Goal: Task Accomplishment & Management: Manage account settings

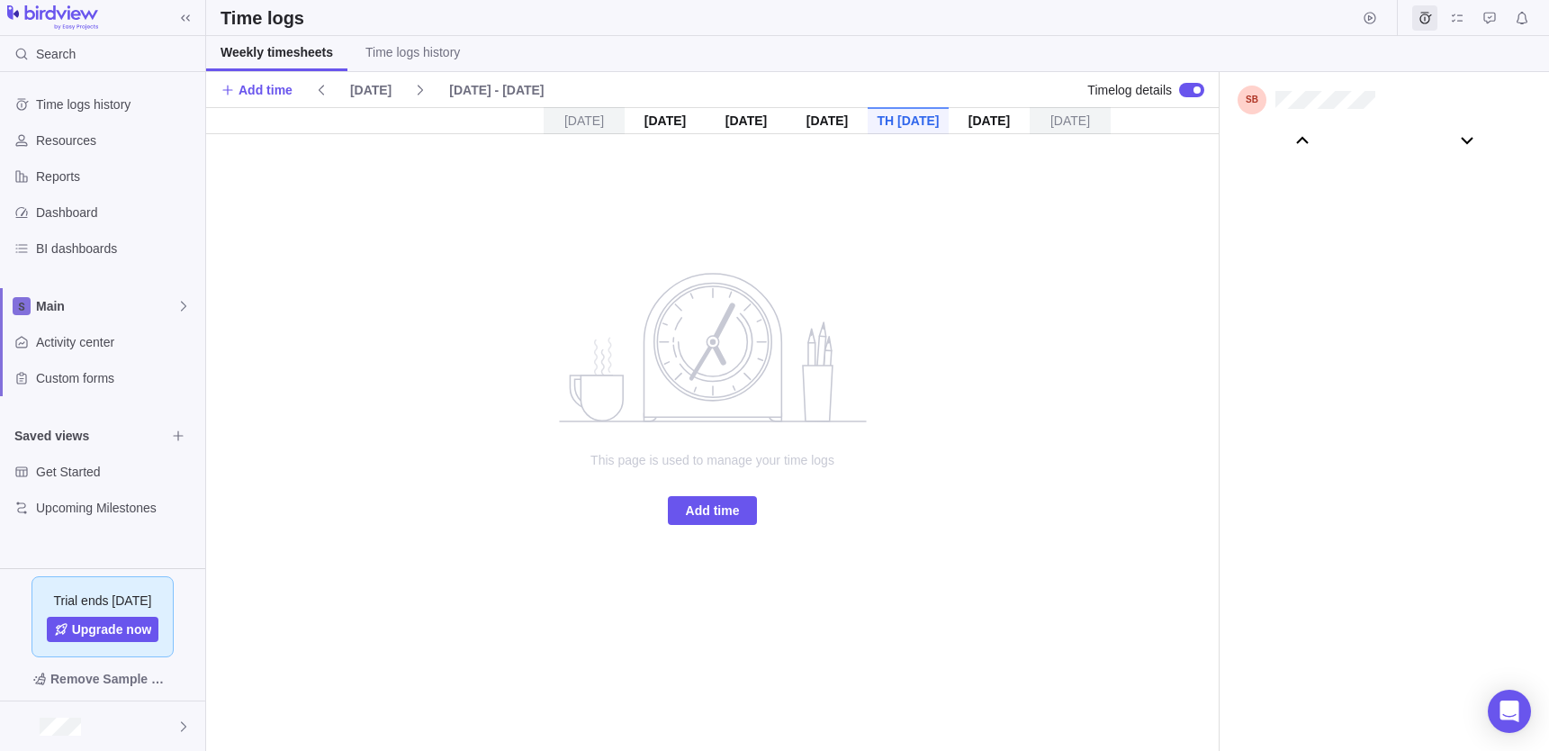
scroll to position [101398, 0]
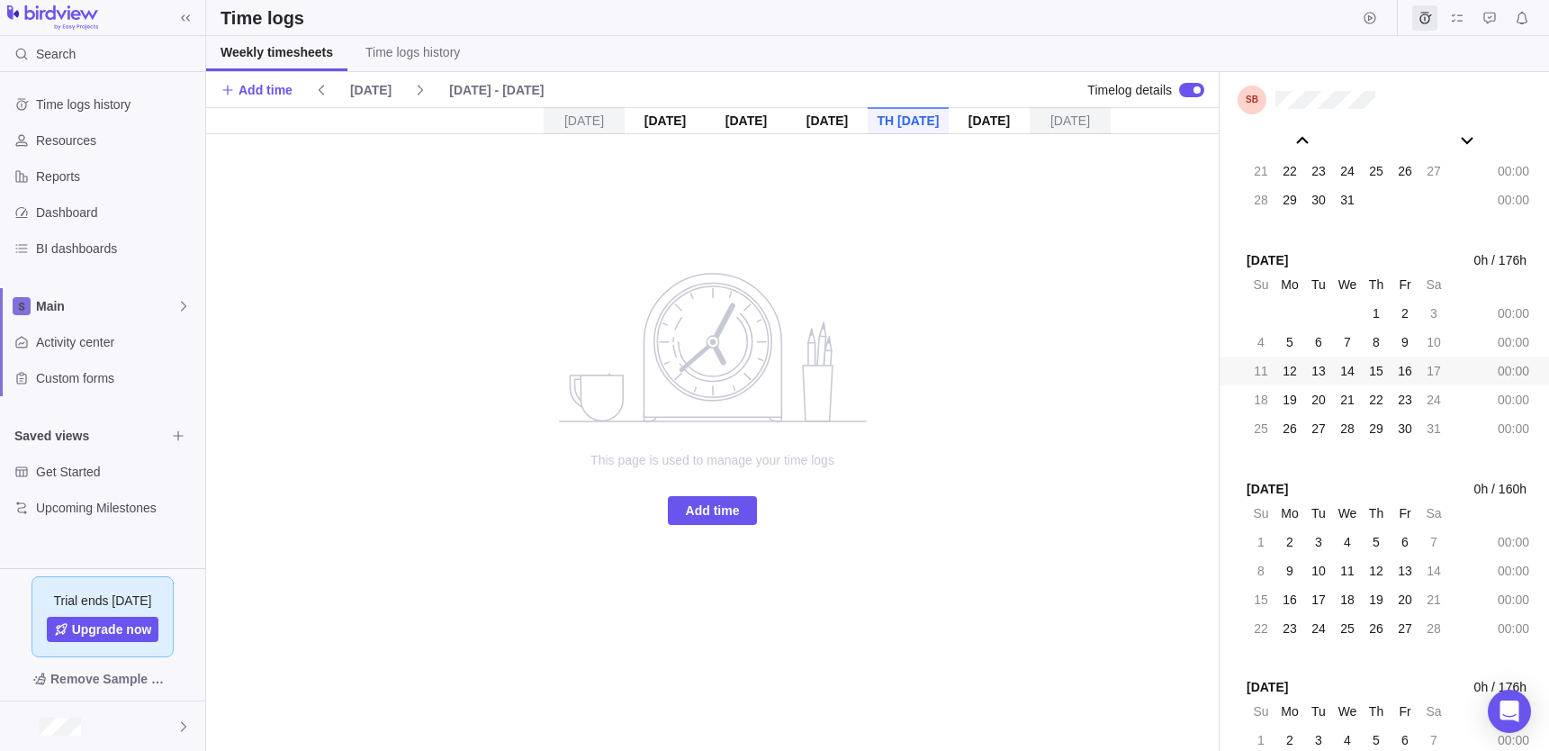
click at [1460, 373] on div "11 12 13 14 15 16 17 00:00" at bounding box center [1383, 370] width 329 height 29
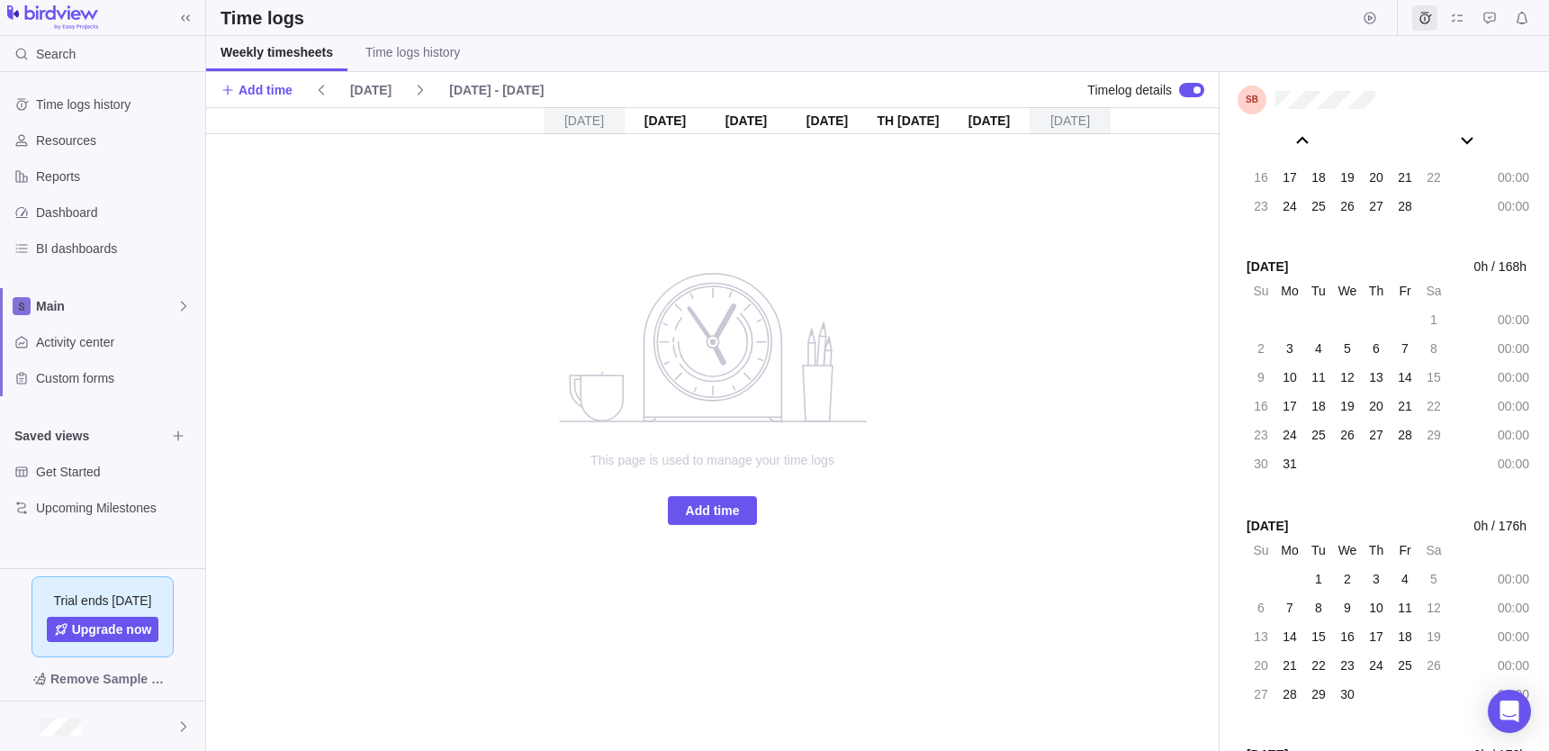
scroll to position [99013, 0]
click at [23, 137] on icon "Resources" at bounding box center [21, 140] width 12 height 12
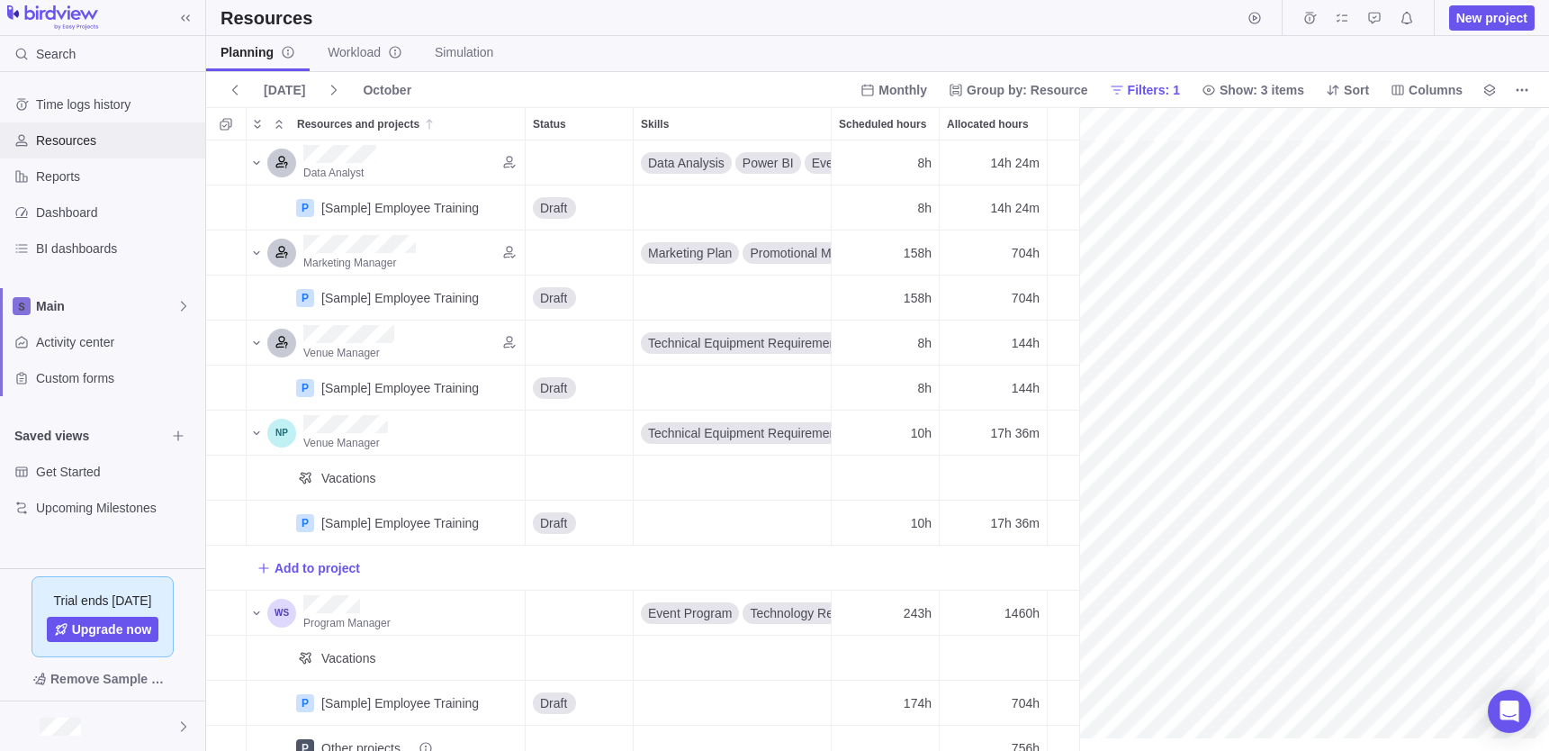
scroll to position [0, 316]
click at [913, 298] on span "158h" at bounding box center [918, 298] width 28 height 18
click at [985, 307] on div "704h" at bounding box center [993, 297] width 107 height 44
click at [1024, 92] on span "Group by: Resource" at bounding box center [1027, 90] width 121 height 18
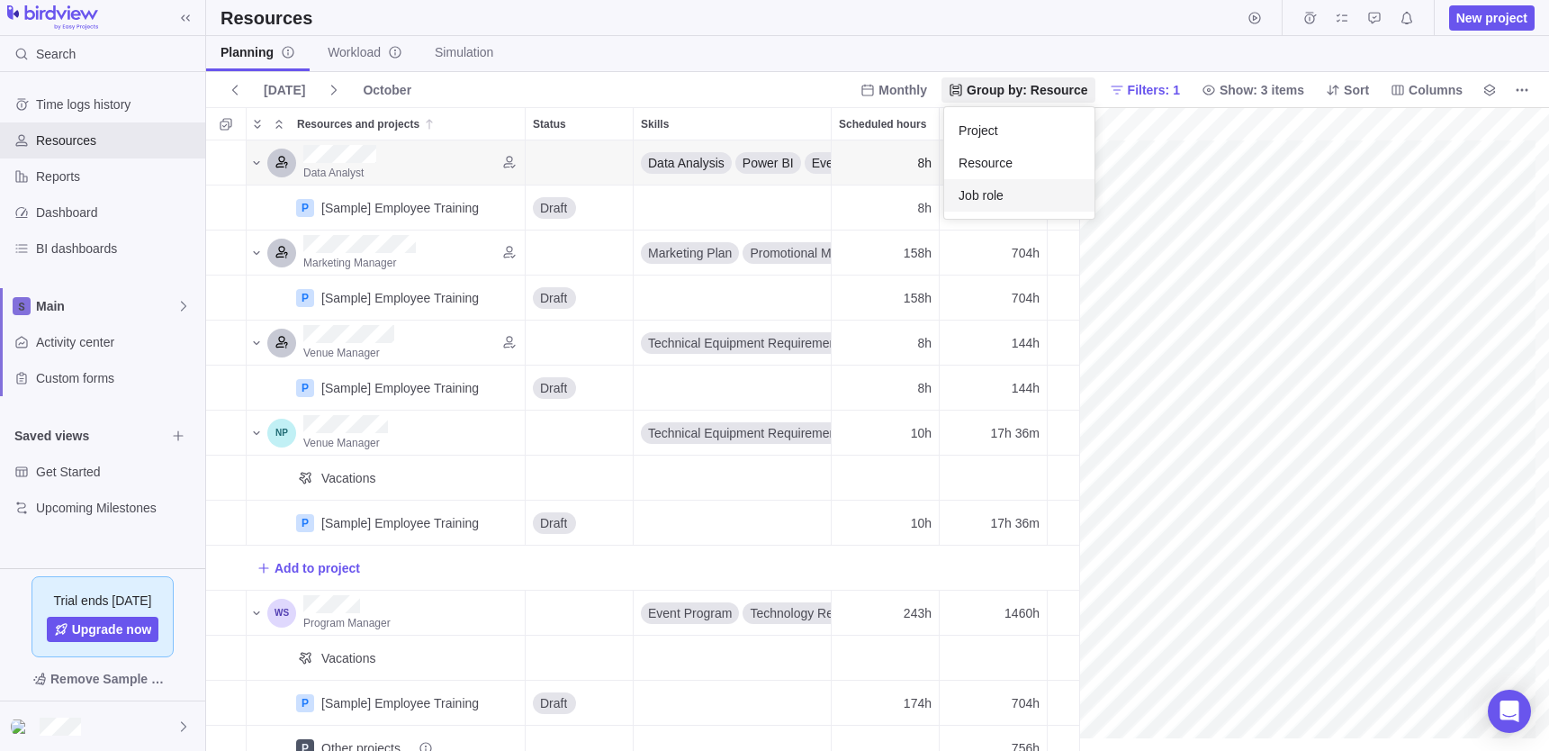
click at [999, 202] on span "Job role" at bounding box center [980, 195] width 45 height 18
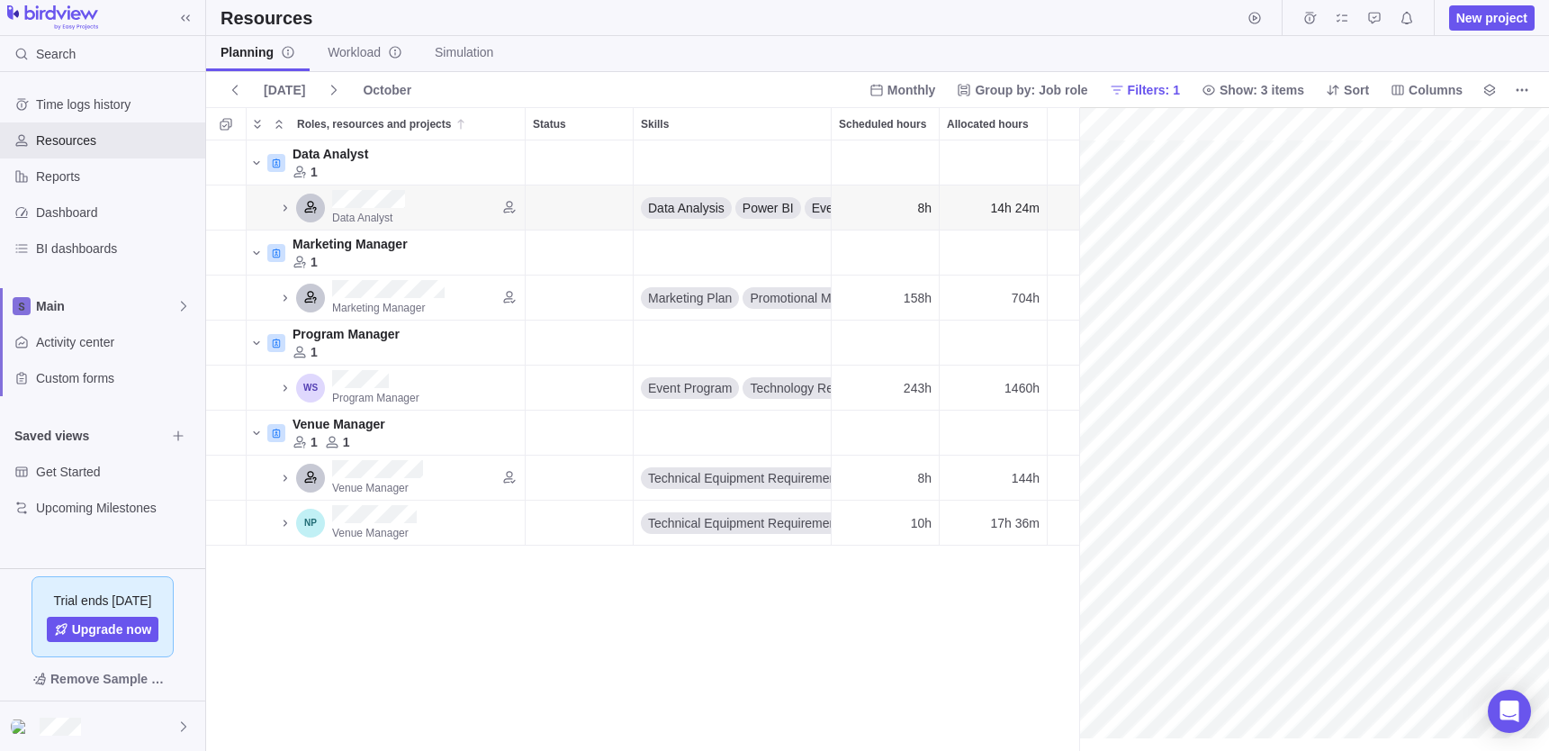
scroll to position [0, 190]
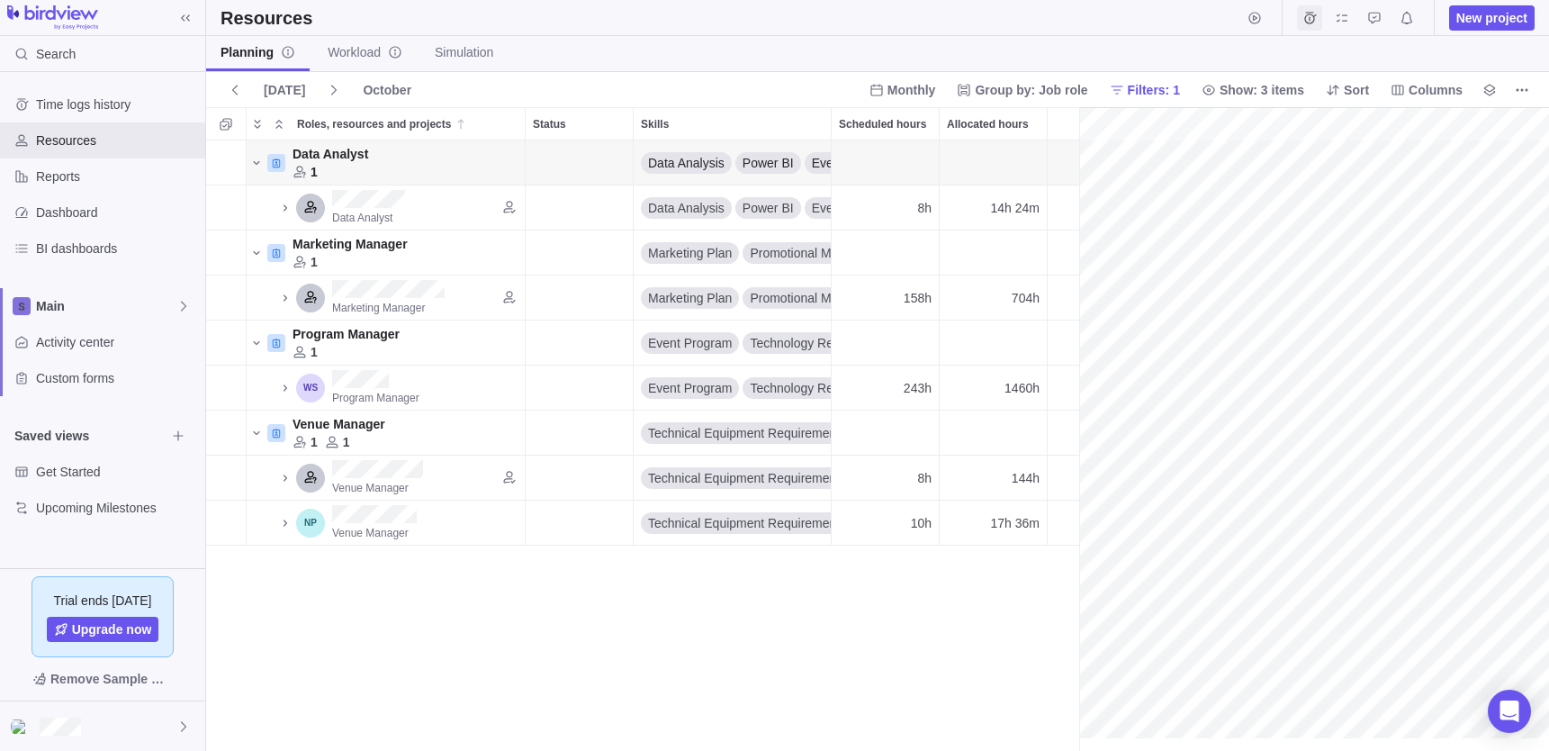
click at [1302, 24] on icon "Time logs" at bounding box center [1309, 18] width 14 height 14
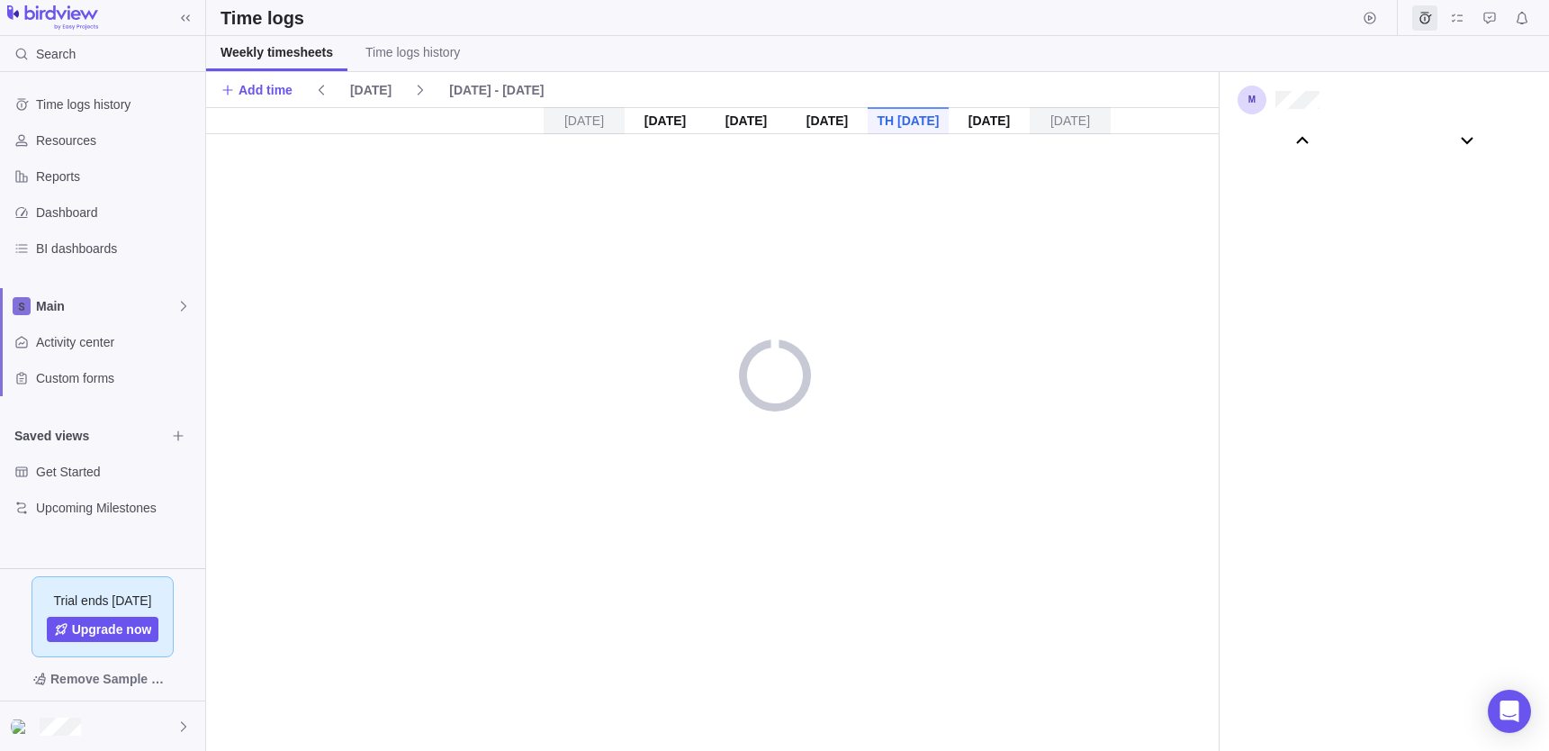
scroll to position [100339, 0]
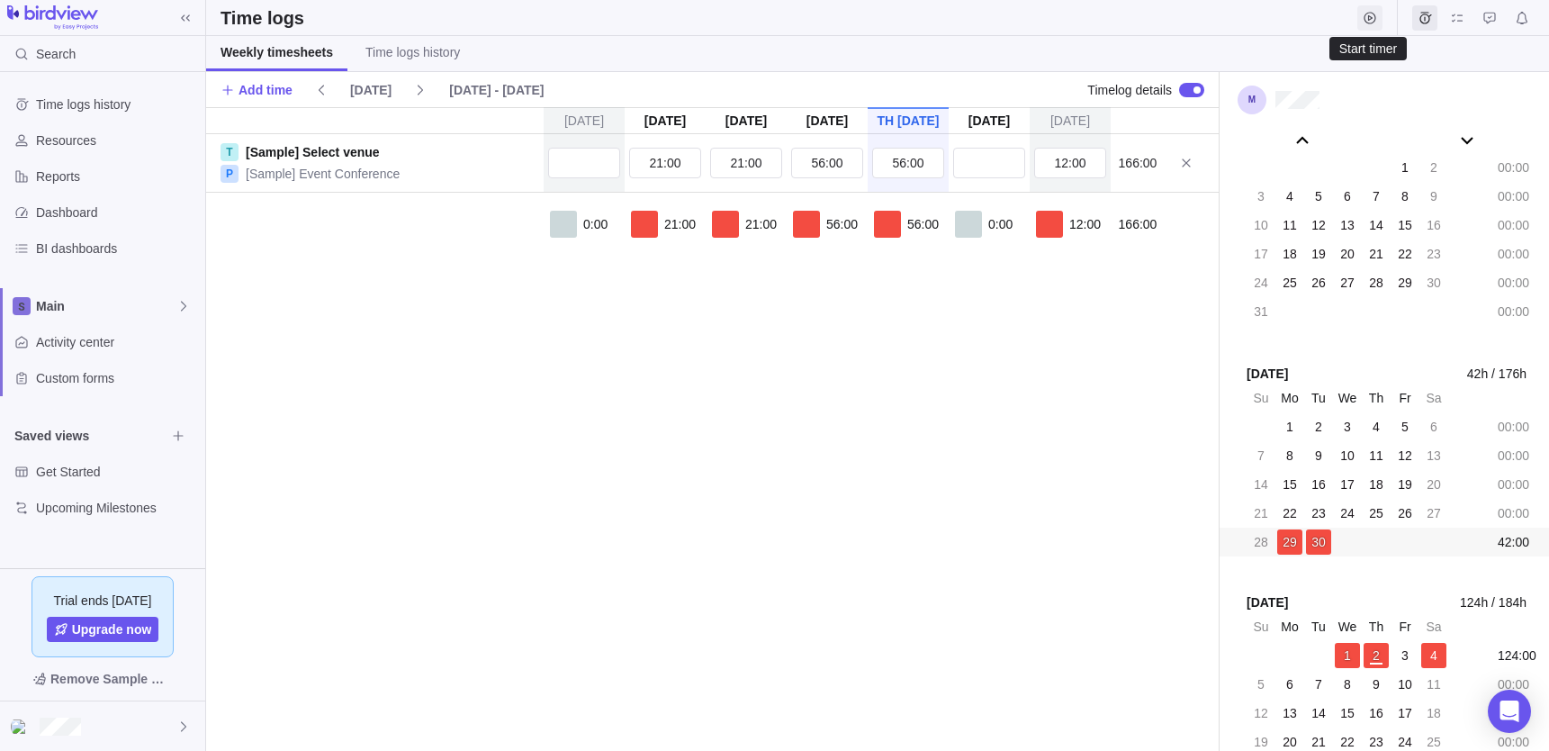
click at [1380, 14] on span "Start timer" at bounding box center [1369, 17] width 25 height 25
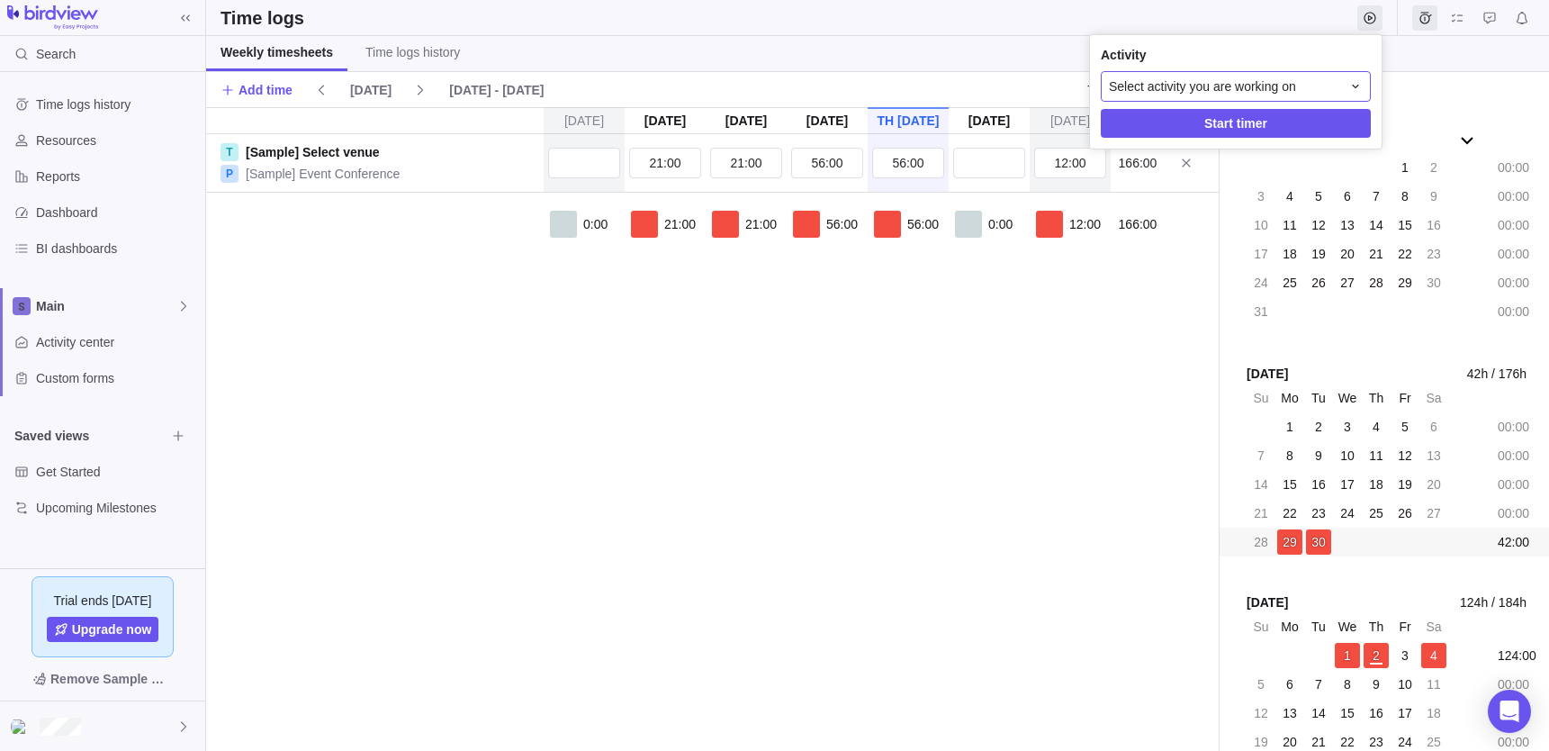
click at [1276, 83] on span "Select activity you are working on" at bounding box center [1202, 86] width 187 height 18
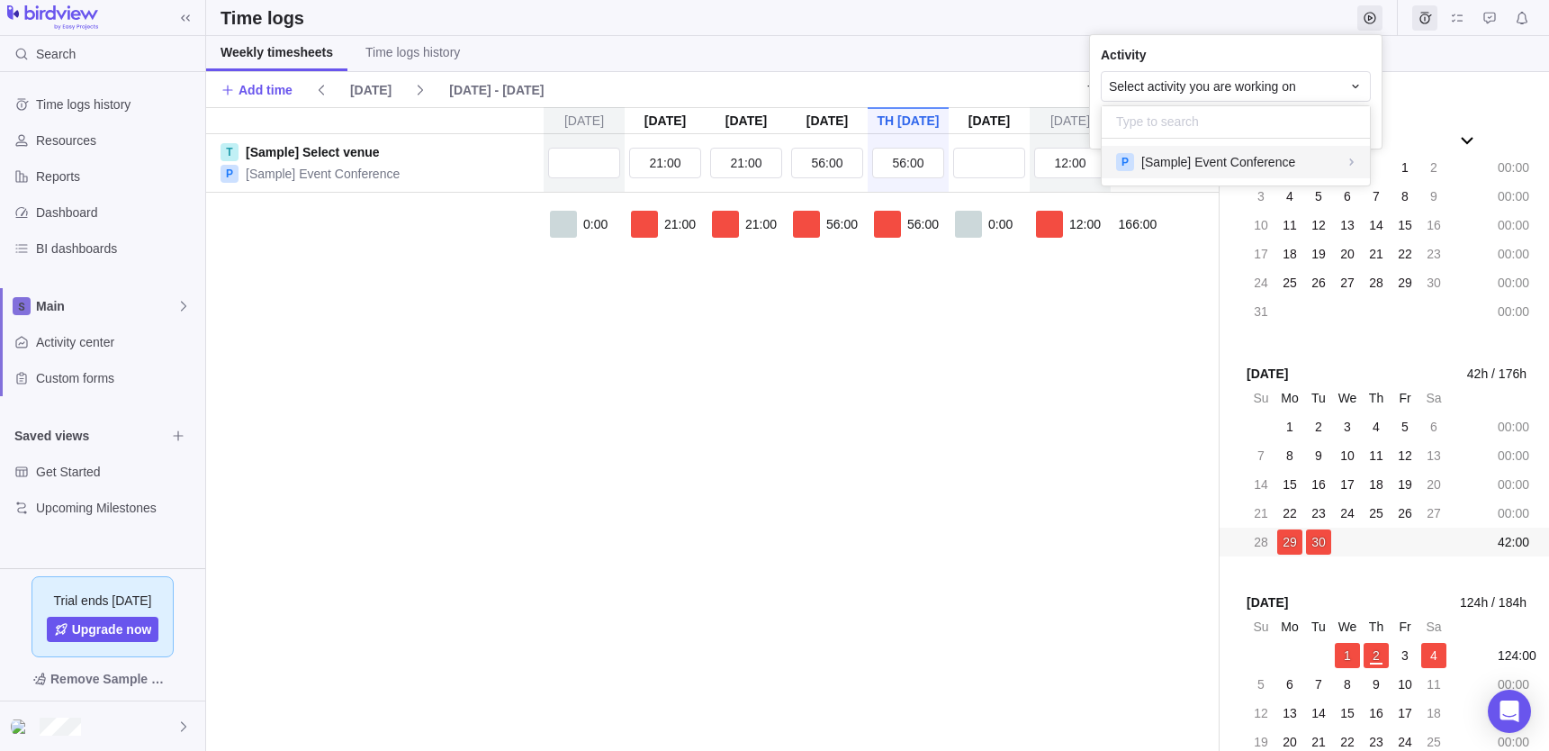
click at [1221, 165] on span "[Sample] Event Conference" at bounding box center [1218, 162] width 154 height 18
click at [1164, 209] on span "[Sample] Select venue" at bounding box center [1204, 202] width 126 height 18
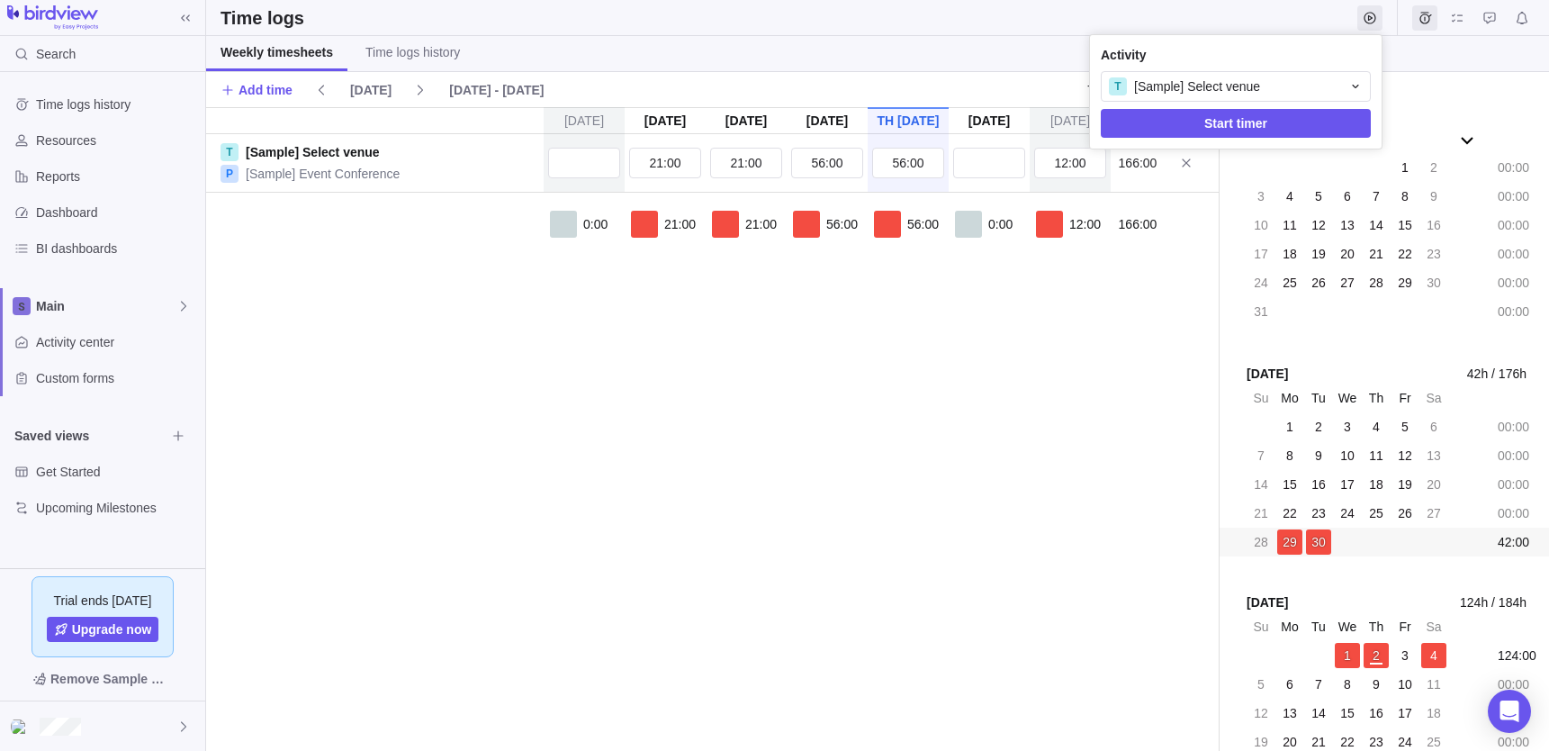
click at [1061, 425] on body "Search Time logs history Resources Reports Dashboard BI dashboards Main Activit…" at bounding box center [774, 375] width 1549 height 751
click at [1364, 13] on icon "Start timer" at bounding box center [1369, 18] width 12 height 12
click at [1233, 124] on span "Start timer" at bounding box center [1235, 123] width 63 height 22
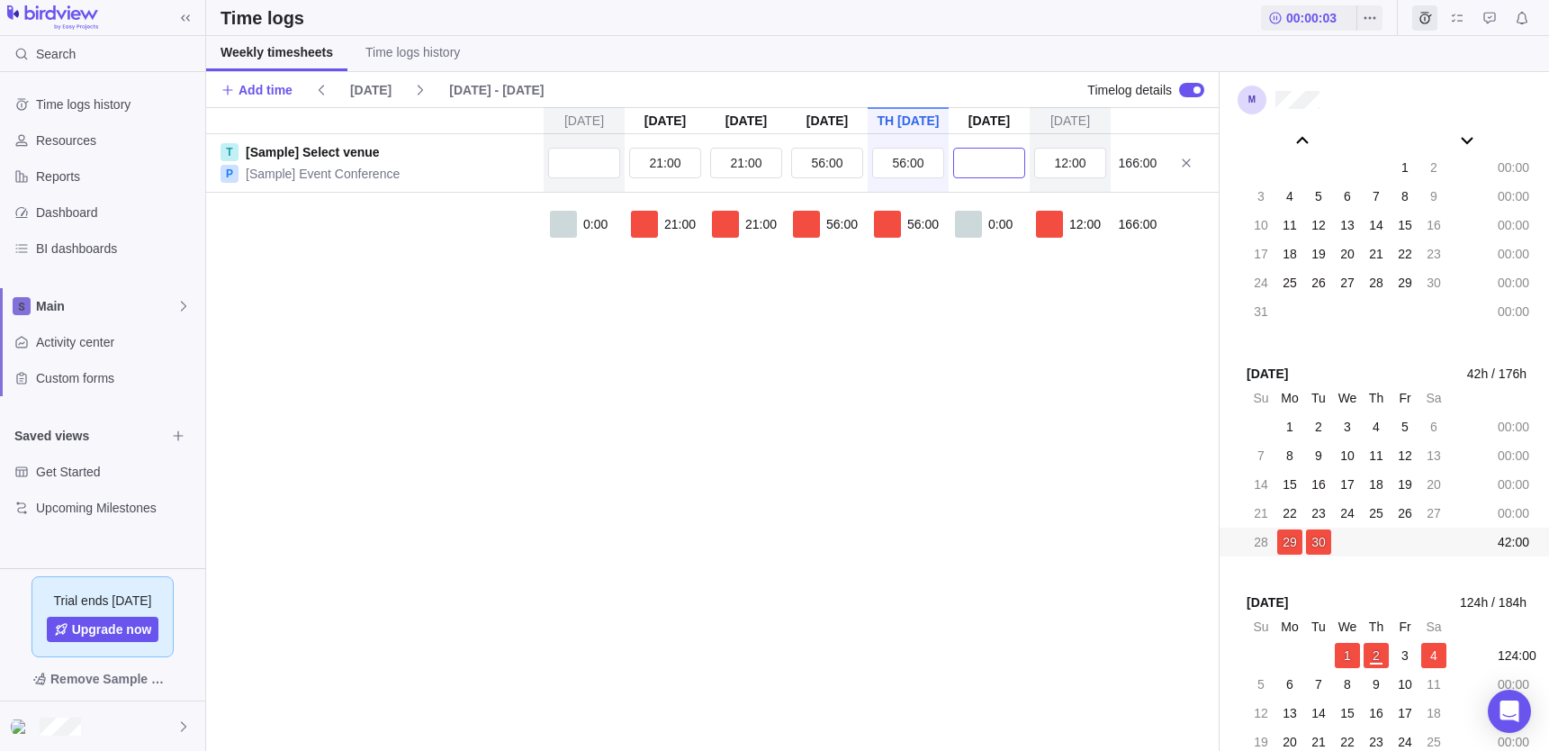
click at [989, 160] on input "text" at bounding box center [989, 163] width 72 height 31
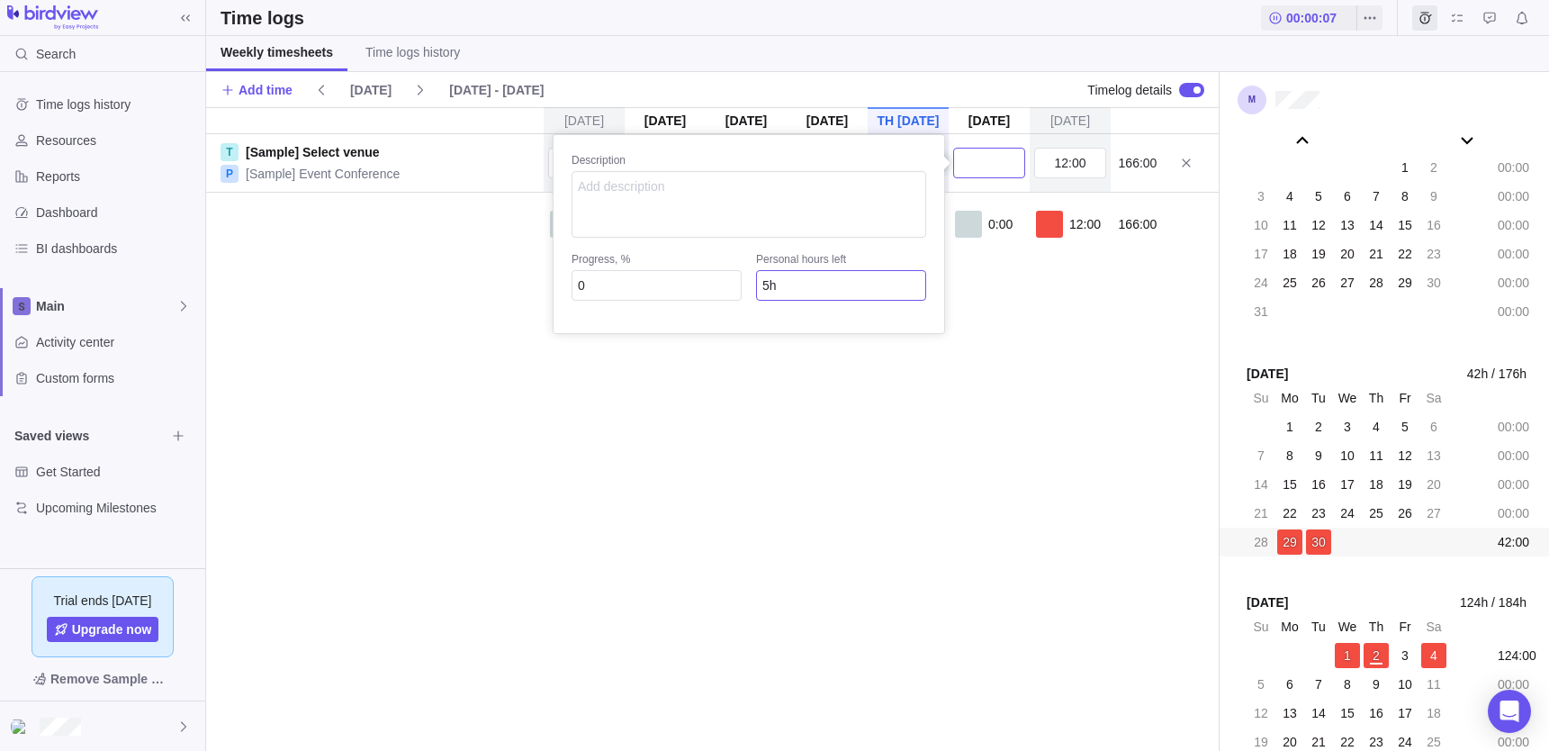
drag, startPoint x: 989, startPoint y: 160, endPoint x: 891, endPoint y: 289, distance: 161.8
click at [949, 192] on div "Description Progress, % 0 Personal hours left 5h" at bounding box center [989, 163] width 81 height 58
click at [796, 186] on textarea at bounding box center [748, 204] width 355 height 67
click at [777, 612] on div "[DATE] [DATE] [DATE] [DATE] [DATE] [DATE] [DATE] T [Sample] Select venue P [Sam…" at bounding box center [712, 428] width 1012 height 643
click at [609, 174] on input "text" at bounding box center [584, 163] width 72 height 31
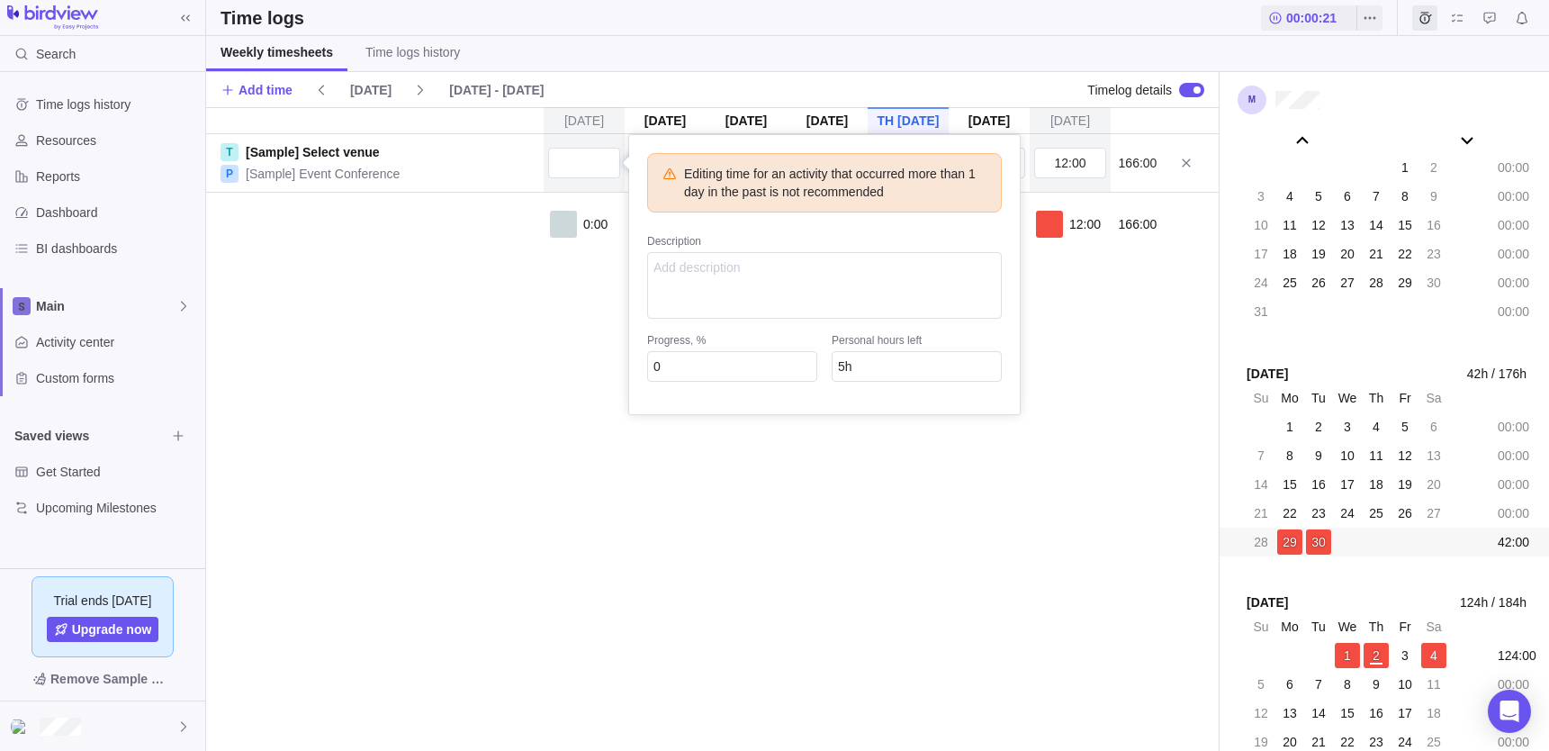
click at [1191, 31] on body "Search Time logs history Resources Reports Dashboard BI dashboards Main Activit…" at bounding box center [774, 375] width 1549 height 751
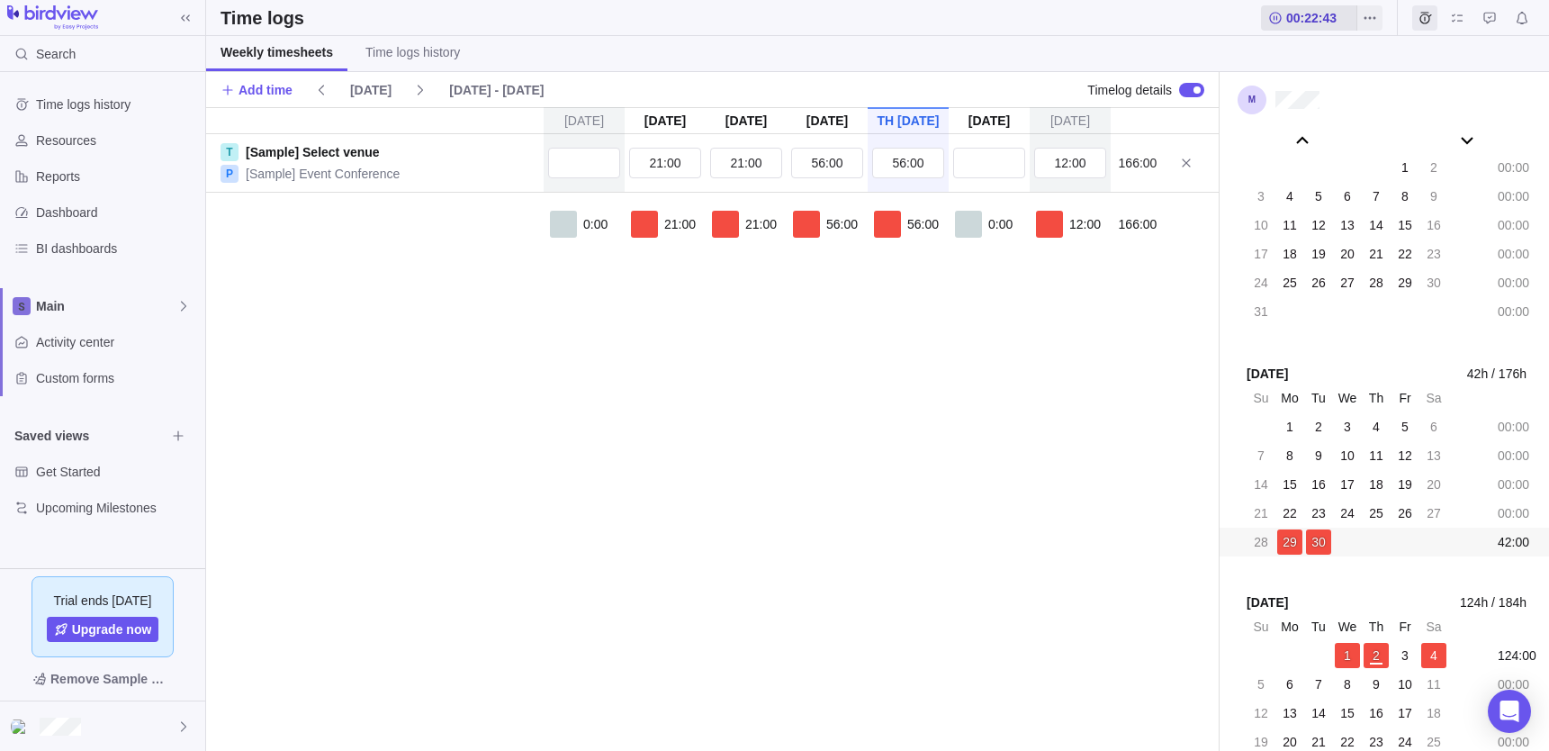
click at [1274, 15] on icon at bounding box center [1275, 18] width 14 height 14
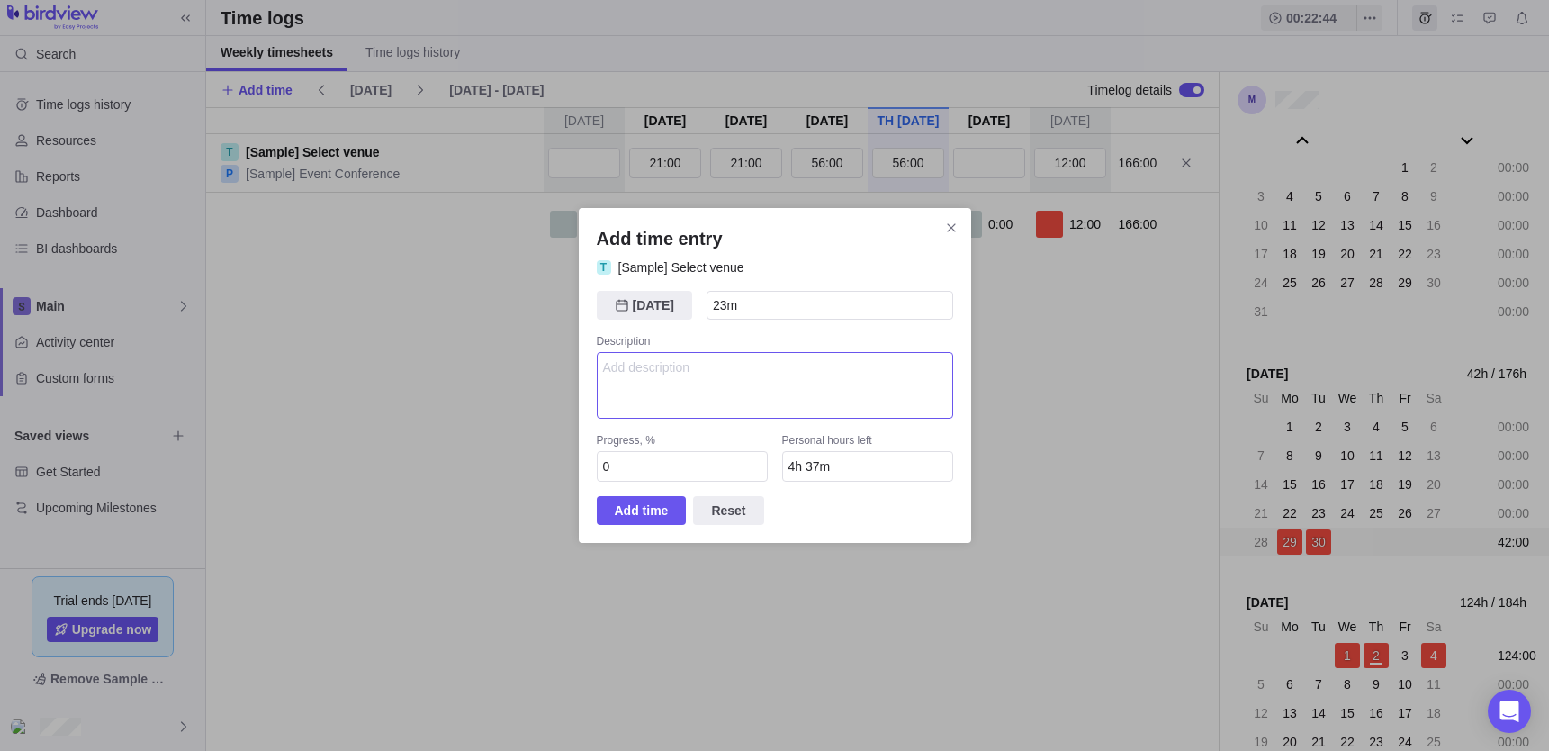
click at [728, 379] on textarea "Add time entry" at bounding box center [775, 385] width 356 height 67
type textarea "hgghhg"
click at [648, 506] on span "Add time" at bounding box center [642, 510] width 54 height 22
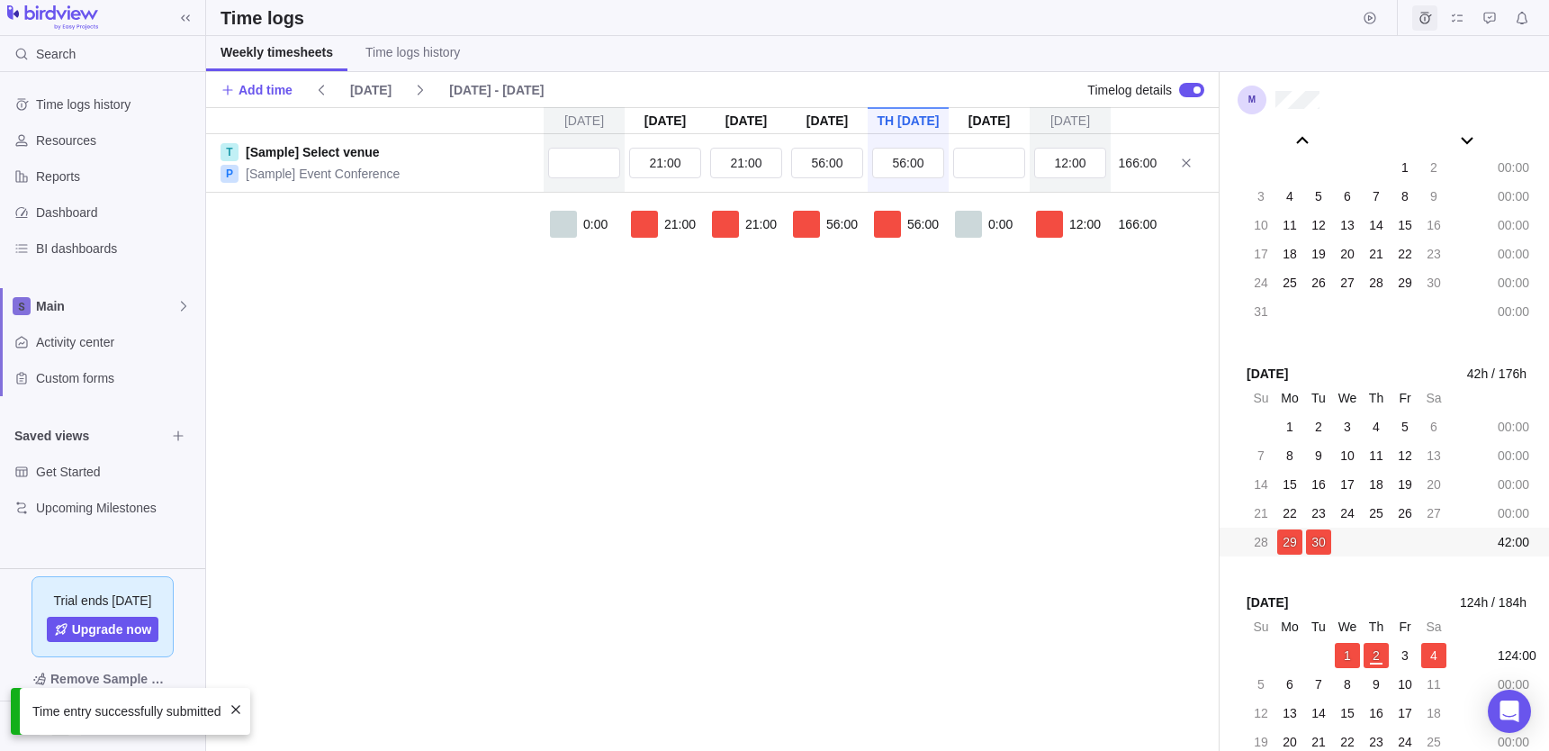
click at [1422, 13] on icon "Time logs" at bounding box center [1424, 18] width 14 height 14
click at [893, 403] on div "[DATE] [DATE] [DATE] [DATE] [DATE] [DATE] [DATE] T [Sample] Select venue P [Sam…" at bounding box center [712, 428] width 1012 height 643
click at [1371, 17] on icon "Start timer" at bounding box center [1369, 18] width 12 height 12
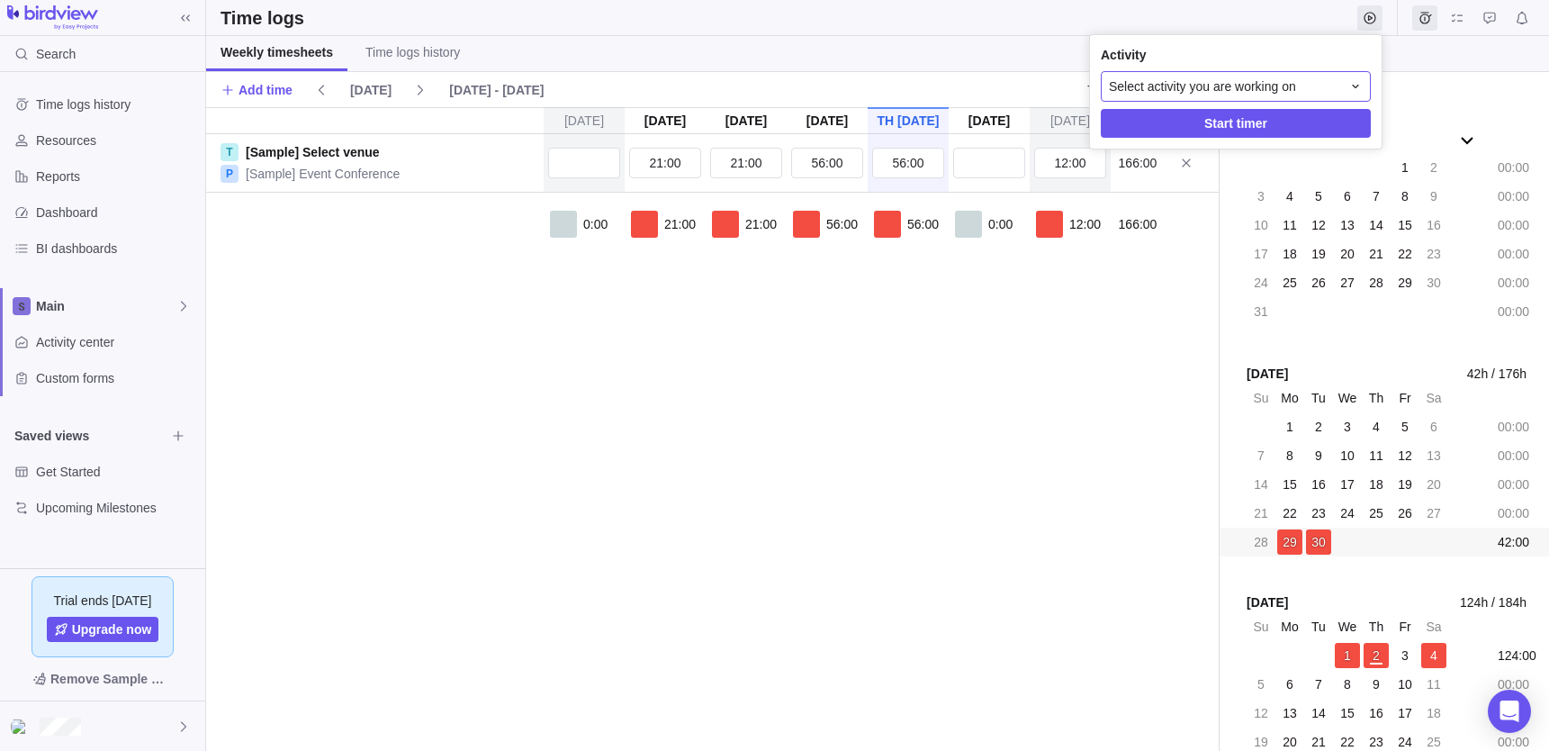
click at [1225, 74] on div "Select activity you are working on" at bounding box center [1236, 86] width 270 height 31
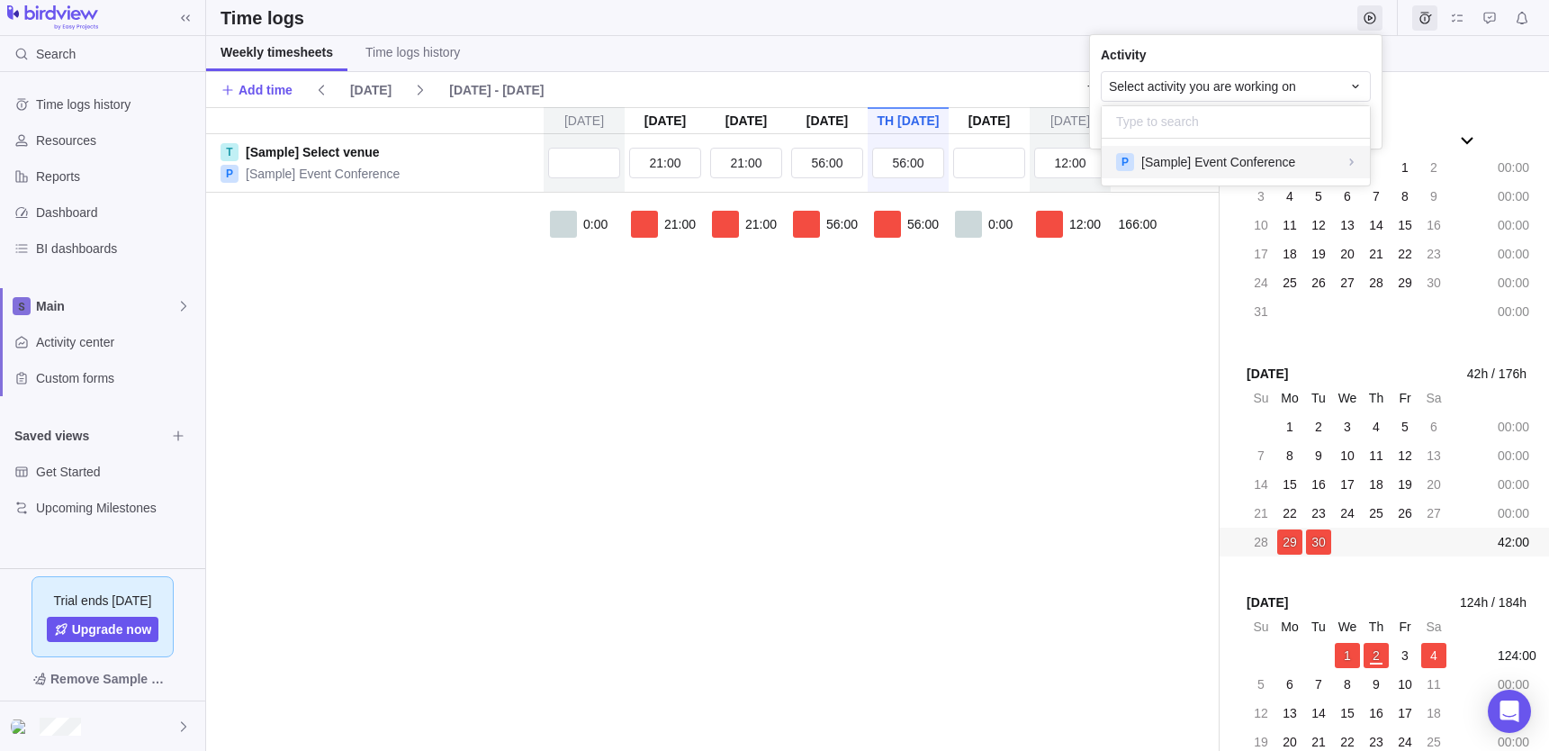
click at [1201, 154] on span "[Sample] Event Conference" at bounding box center [1218, 162] width 154 height 18
click at [1192, 194] on span "[Sample] Select venue" at bounding box center [1204, 202] width 126 height 18
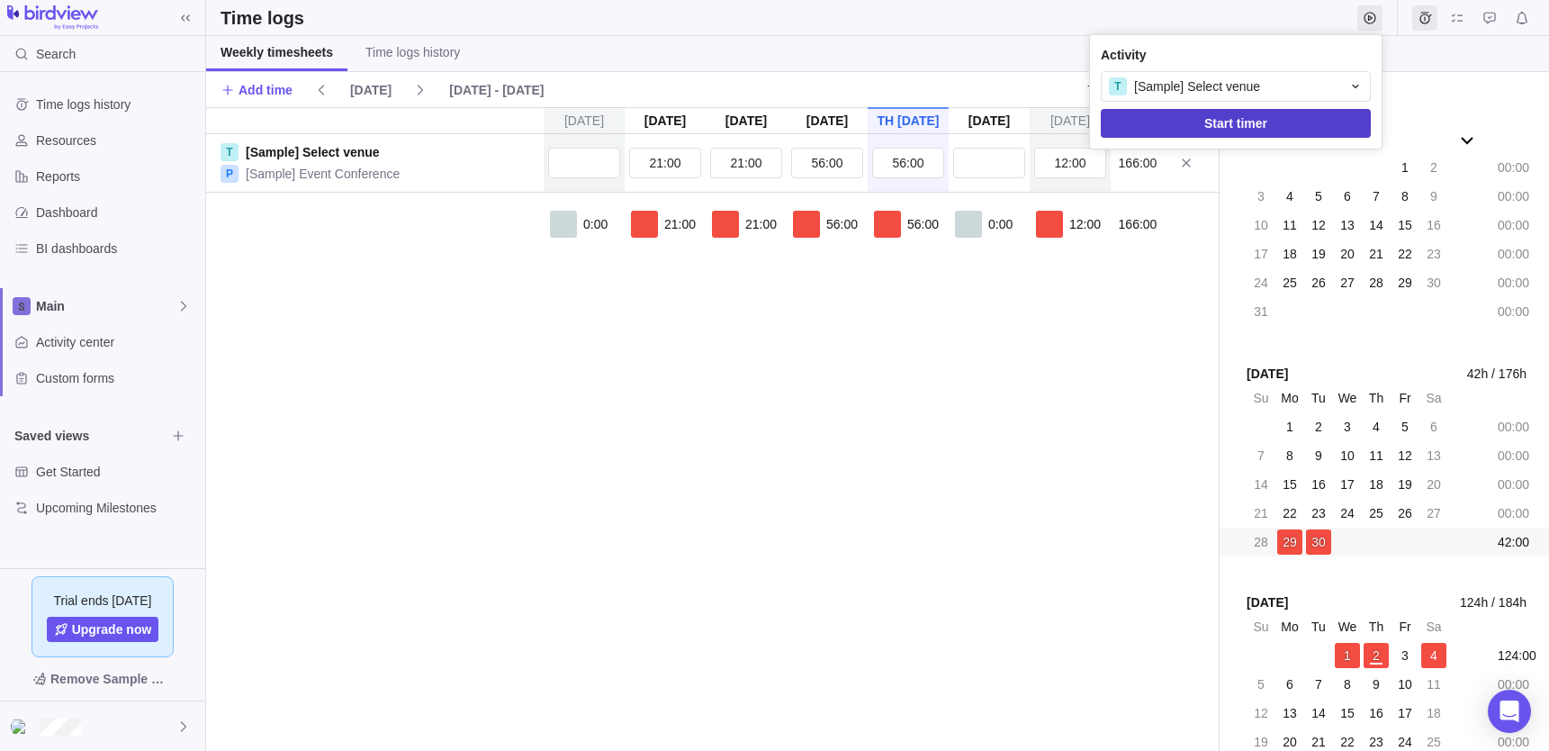
click at [1214, 127] on span "Start timer" at bounding box center [1235, 123] width 63 height 22
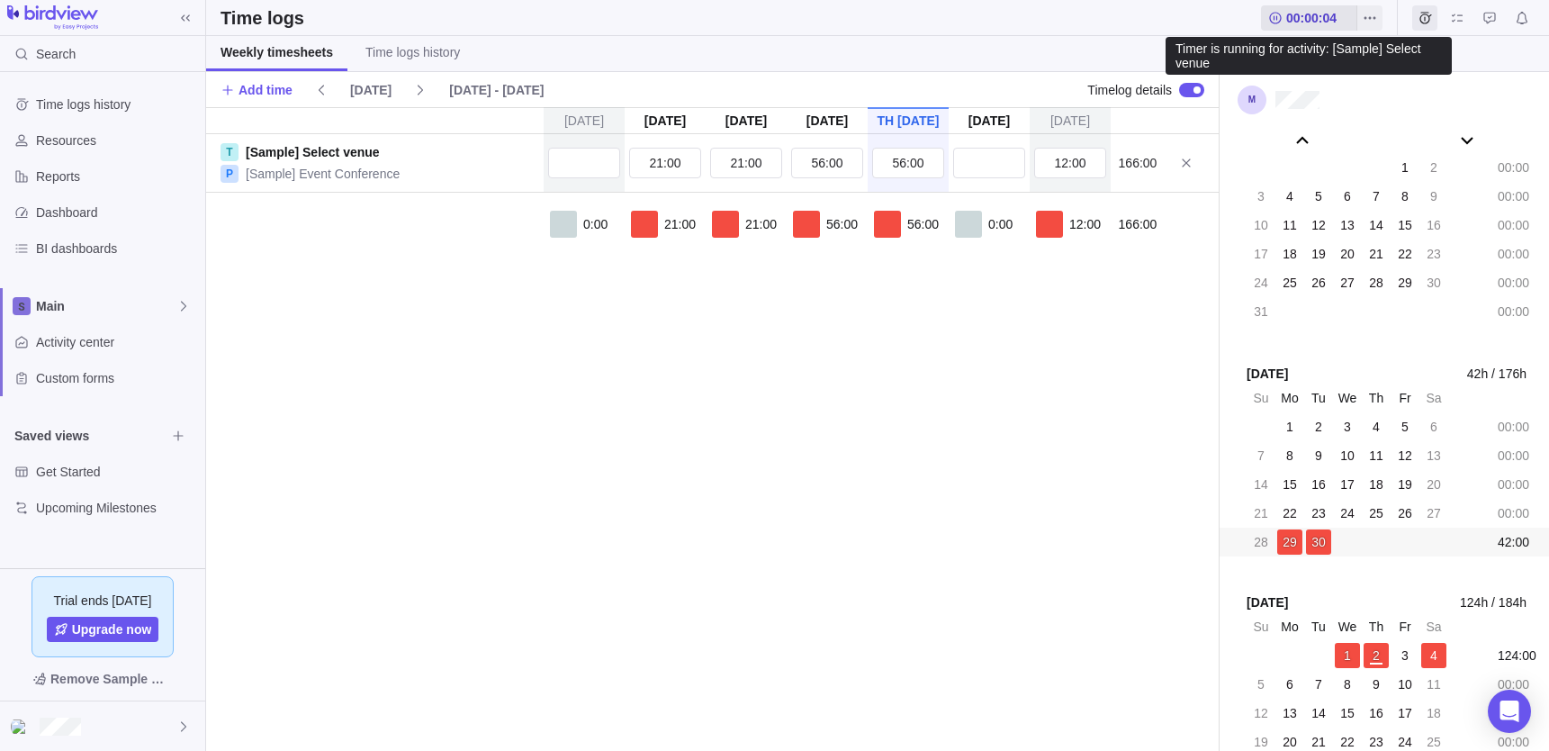
click at [1283, 18] on span "00:00:04" at bounding box center [1308, 17] width 95 height 25
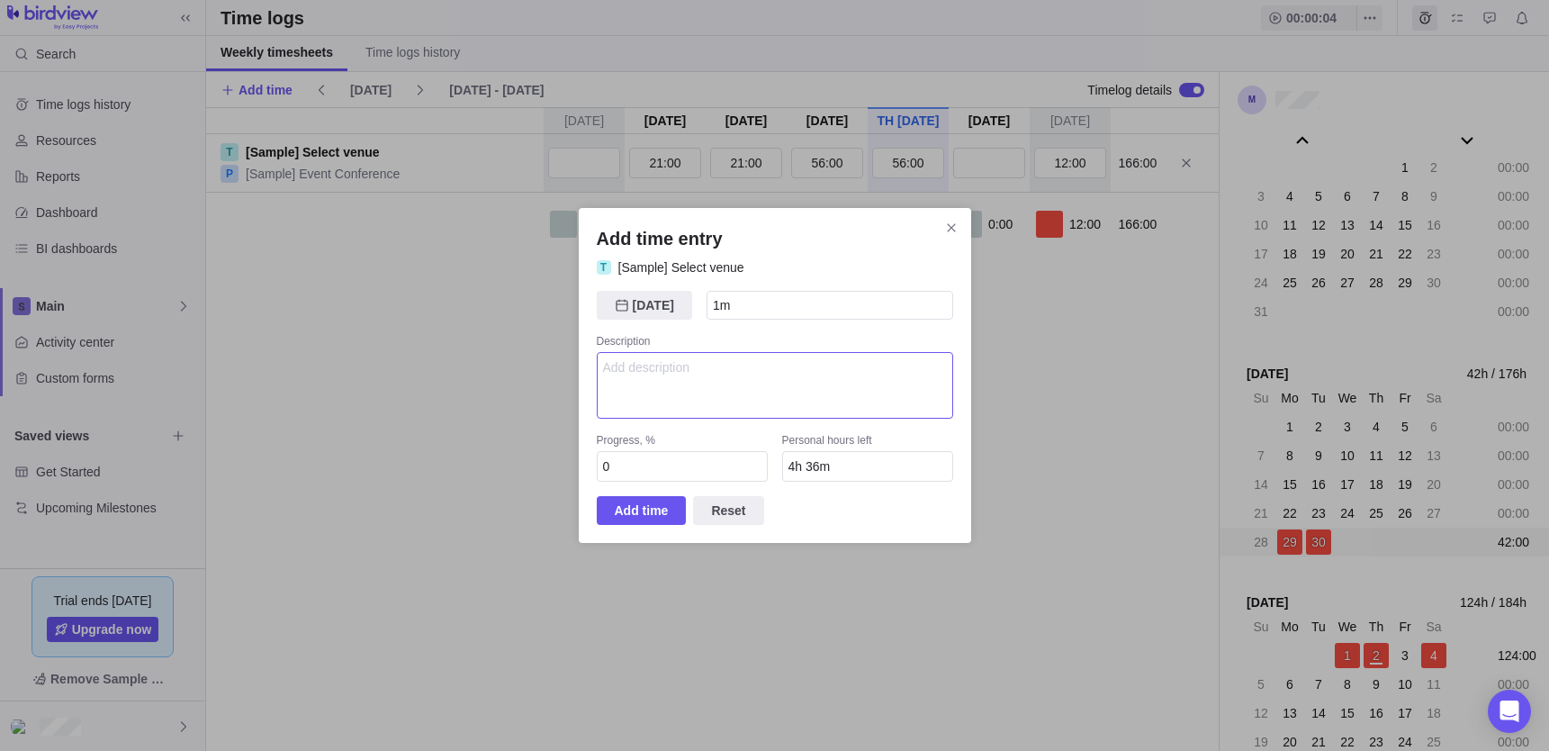
click at [673, 395] on textarea "Add time entry" at bounding box center [775, 385] width 356 height 67
type textarea "hbjhgjghhjh"
click at [663, 508] on span "Add time" at bounding box center [642, 510] width 54 height 22
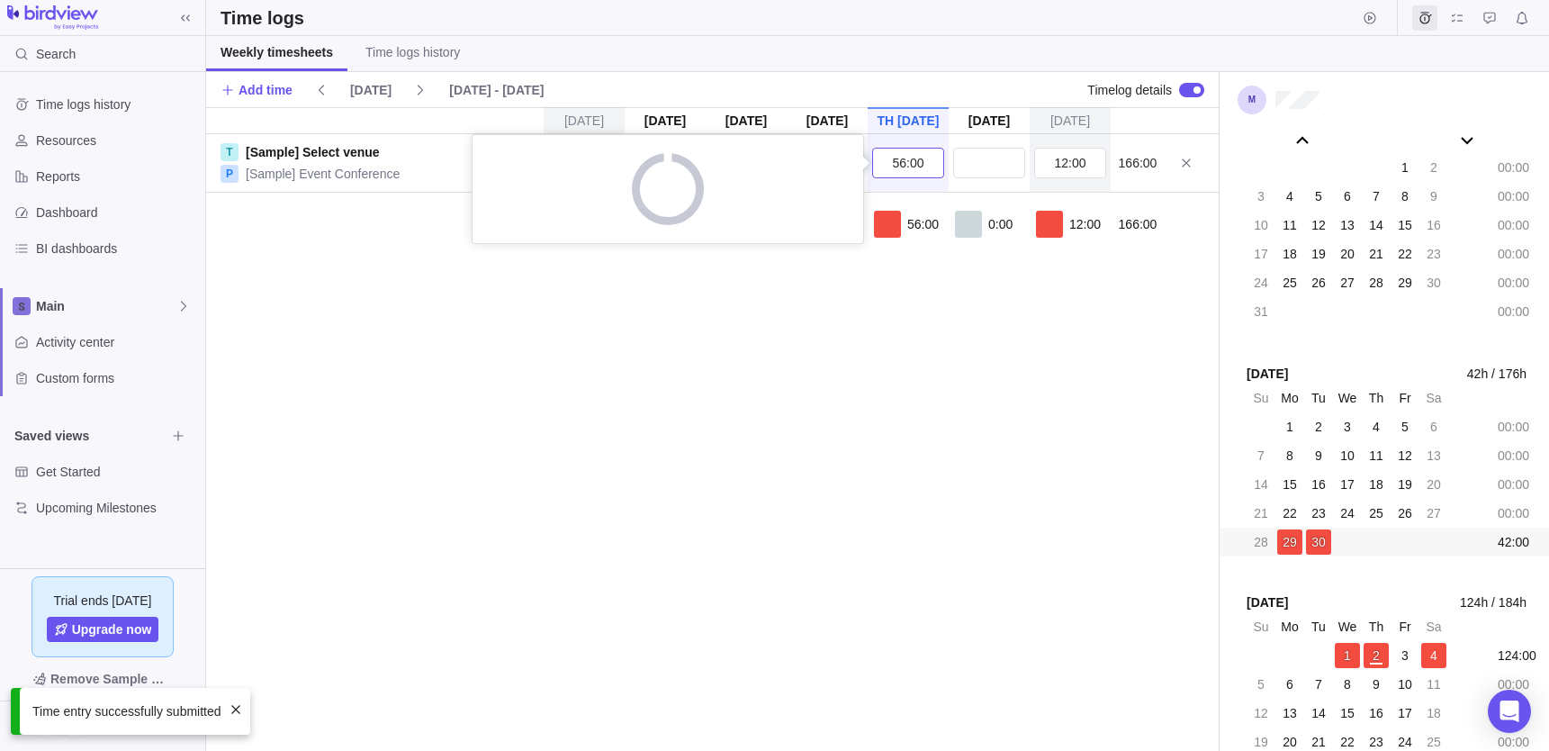
click at [905, 162] on input "56:00" at bounding box center [908, 163] width 72 height 31
click at [959, 360] on div "[DATE] [DATE] [DATE] [DATE] [DATE] [DATE] [DATE] T [Sample] Select venue P [Sam…" at bounding box center [712, 428] width 1012 height 643
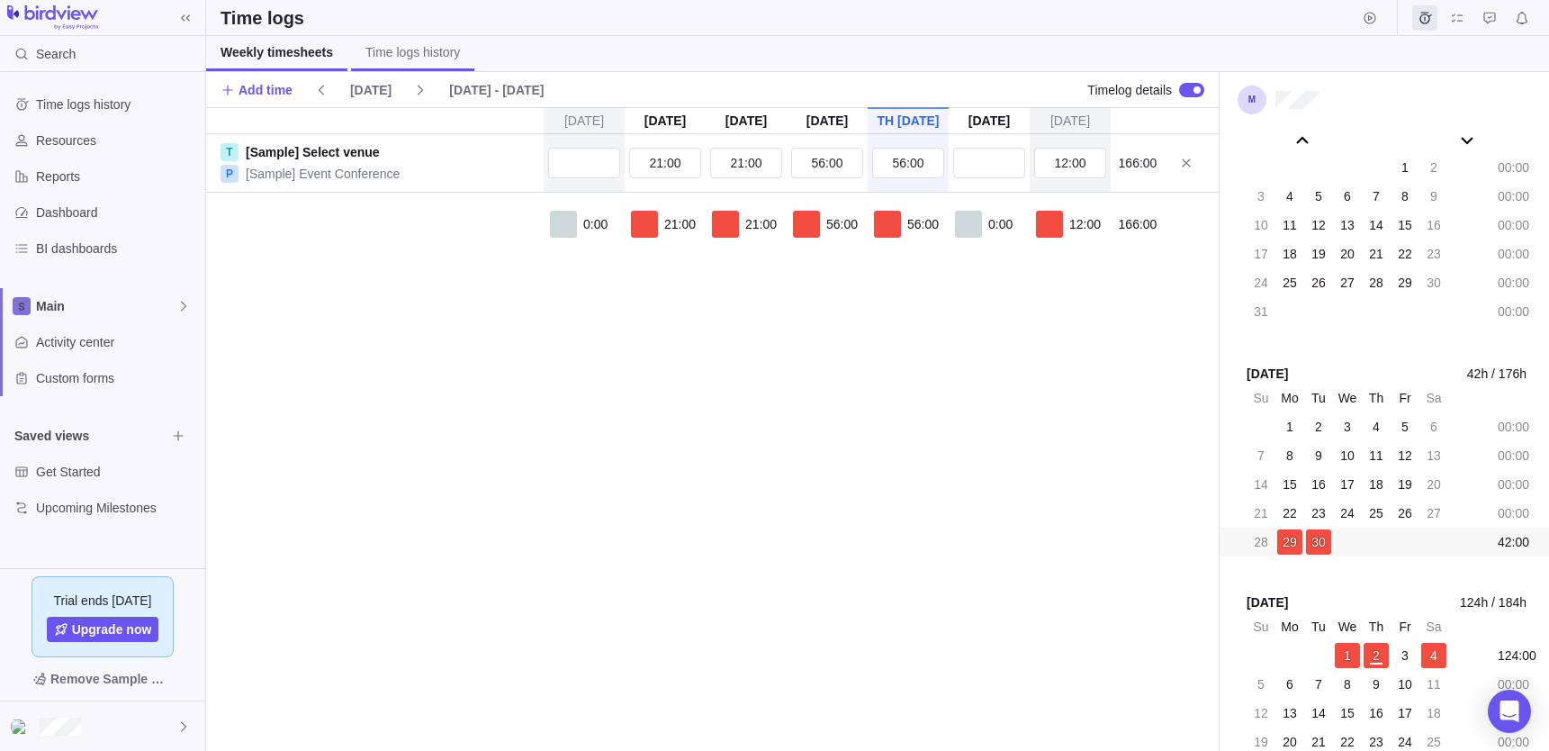
click at [437, 49] on span "Time logs history" at bounding box center [412, 52] width 94 height 18
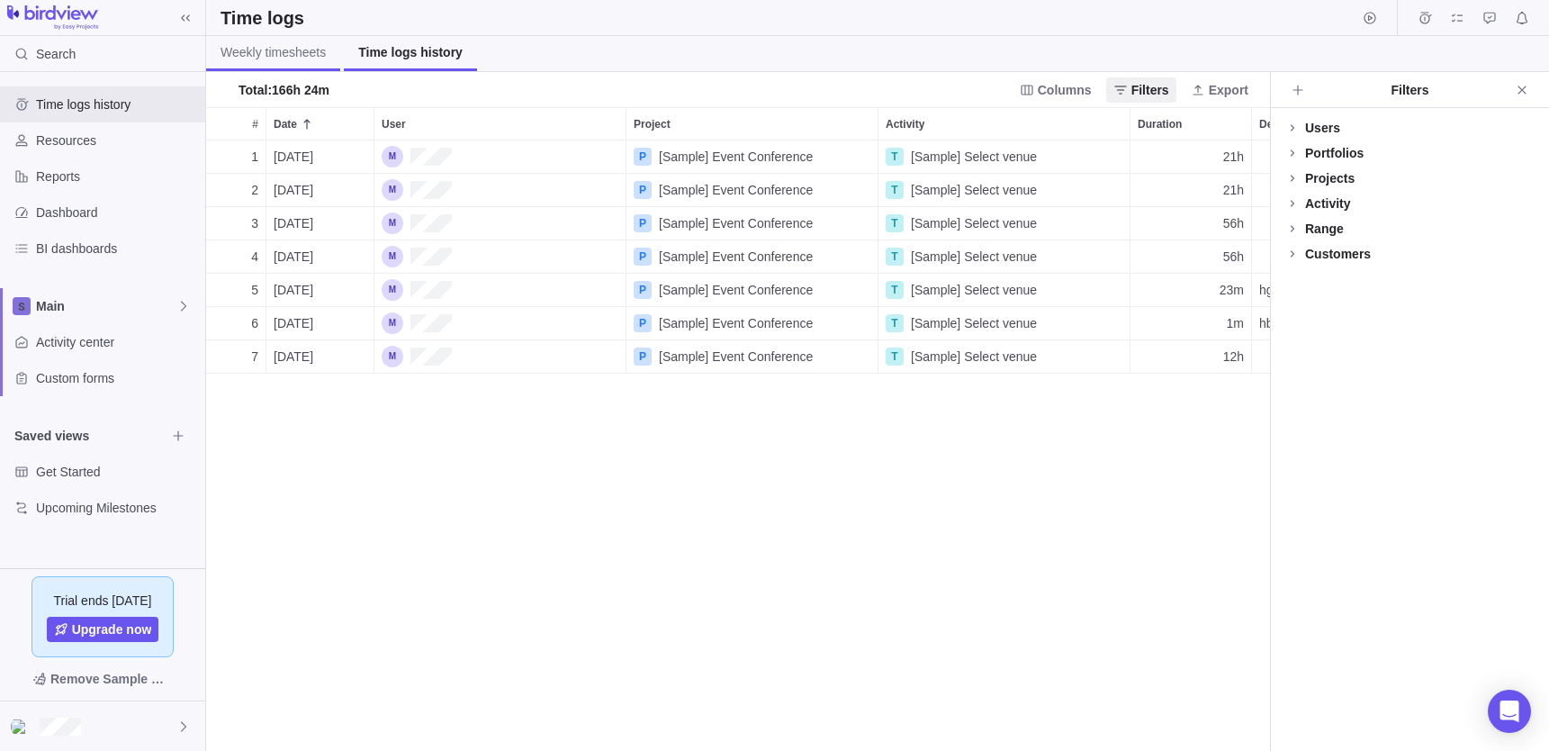
click at [299, 51] on span "Weekly timesheets" at bounding box center [272, 52] width 105 height 18
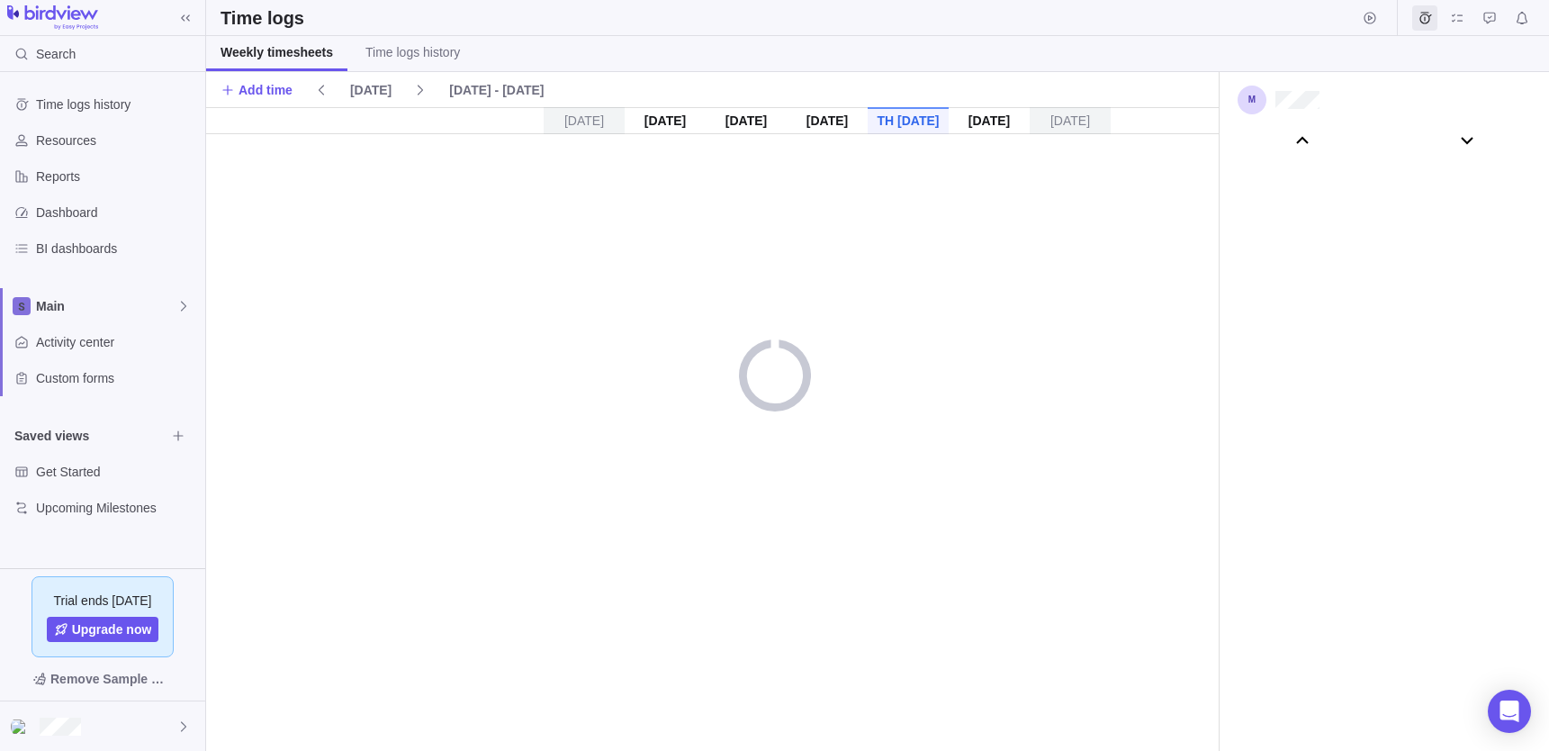
scroll to position [100339, 0]
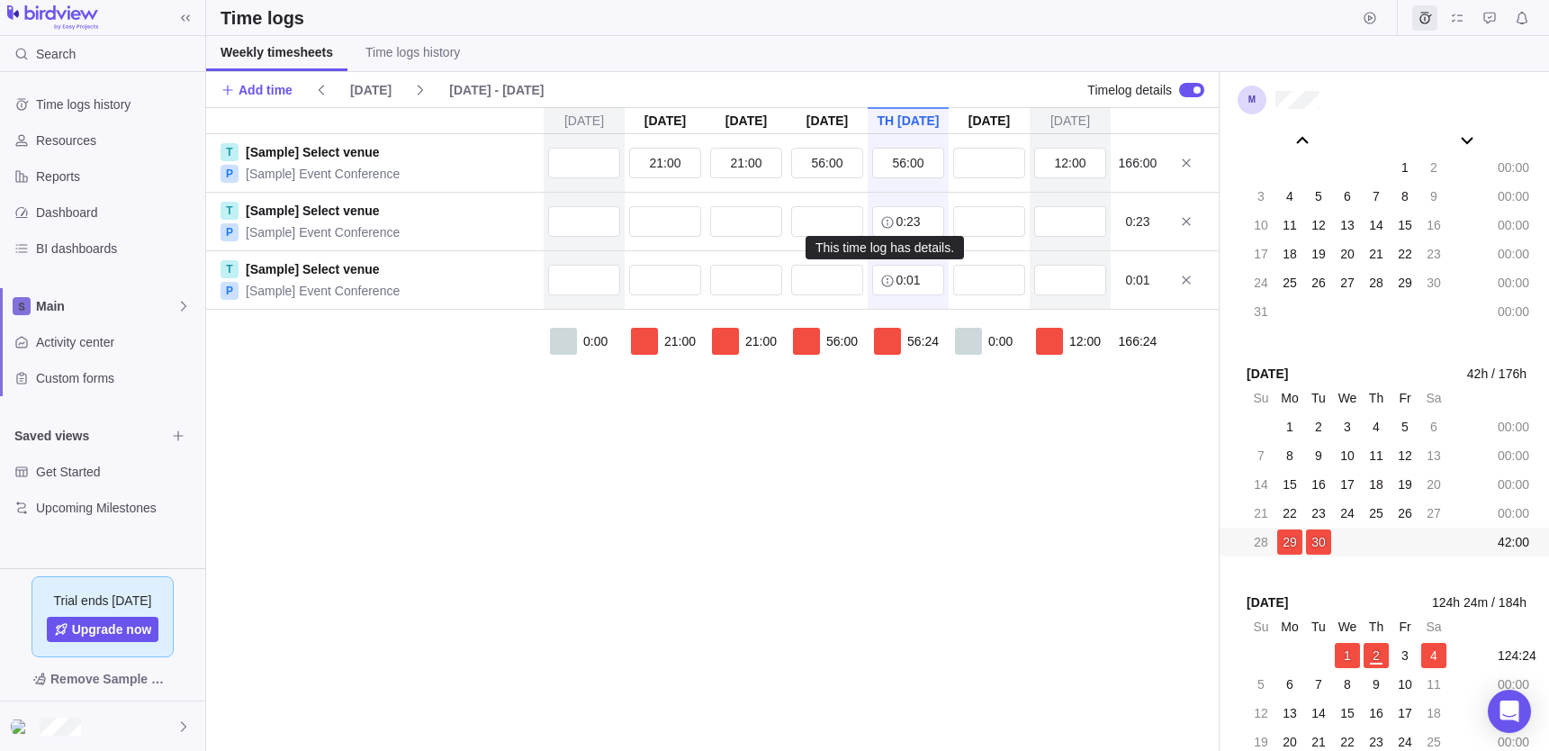
click at [887, 224] on icon "info-description" at bounding box center [887, 222] width 12 height 12
click at [918, 220] on input "0:23" at bounding box center [908, 221] width 72 height 31
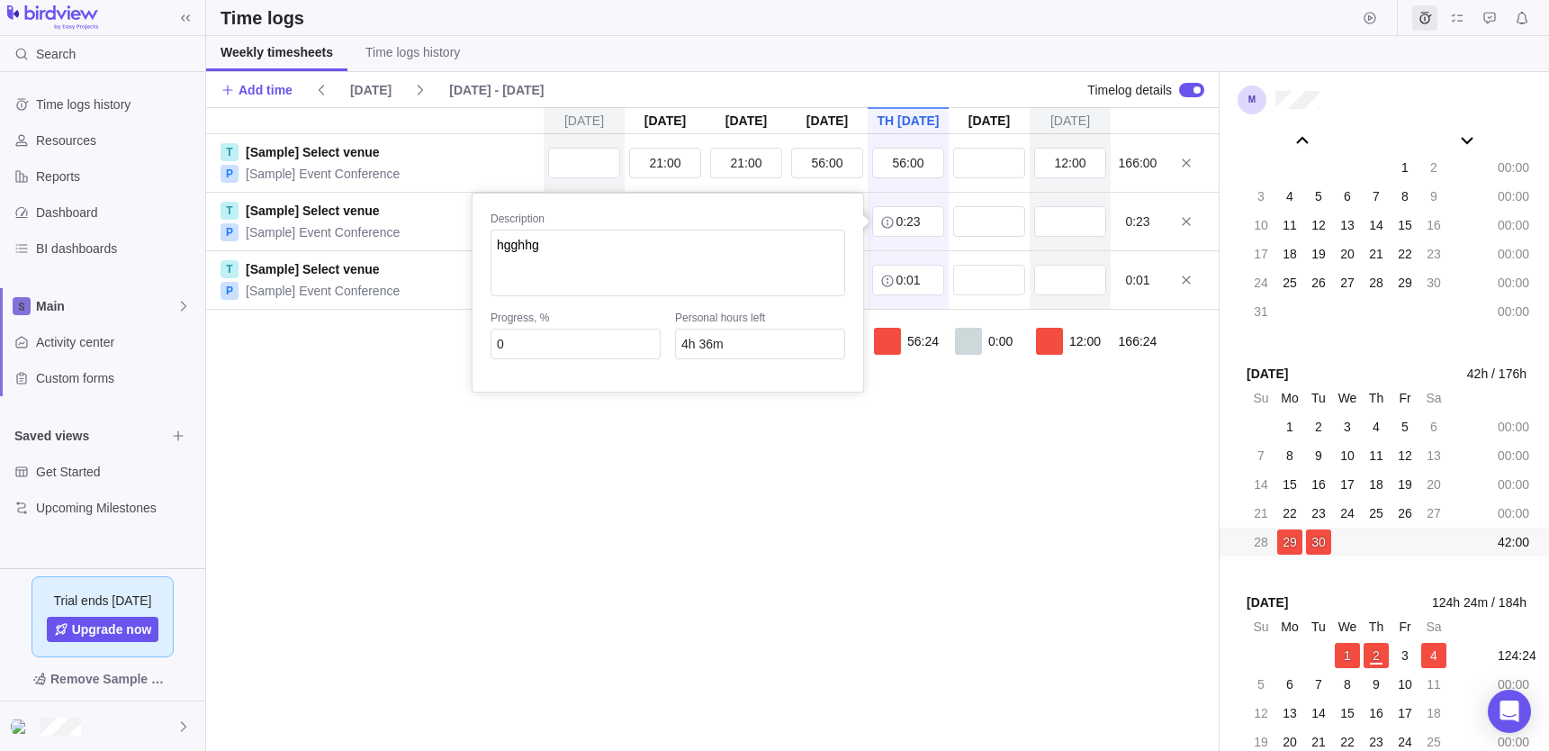
click at [910, 275] on div "[DATE] [DATE] [DATE] [DATE] [DATE] [DATE] [DATE] T [Sample] Select venue P [Sam…" at bounding box center [712, 428] width 1012 height 643
click at [882, 502] on div "[DATE] [DATE] [DATE] [DATE] [DATE] [DATE] [DATE] T [Sample] Select venue P [Sam…" at bounding box center [712, 428] width 1012 height 643
click at [1190, 277] on icon at bounding box center [1186, 280] width 14 height 14
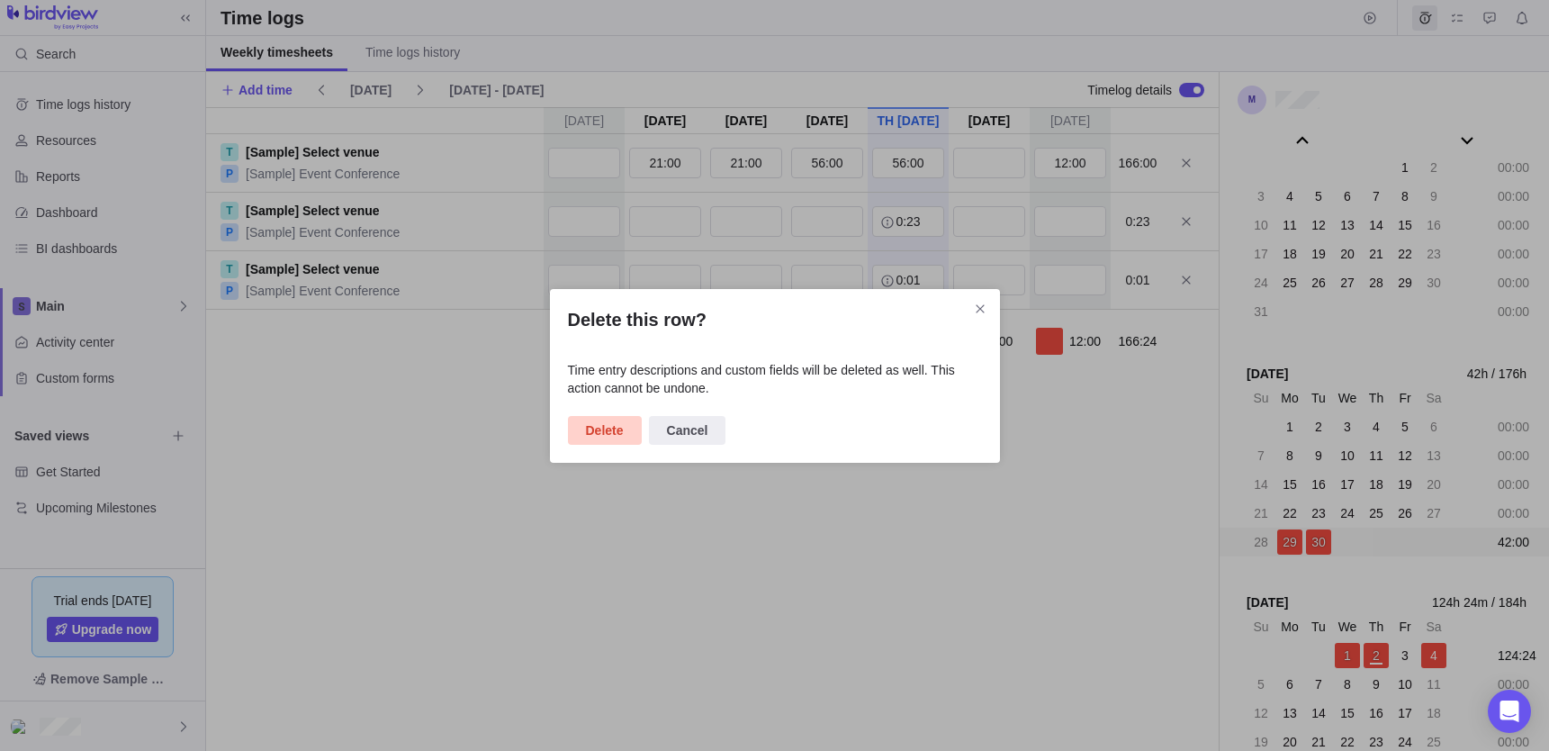
click at [633, 427] on span "Delete" at bounding box center [605, 430] width 74 height 29
